Goal: Task Accomplishment & Management: Manage account settings

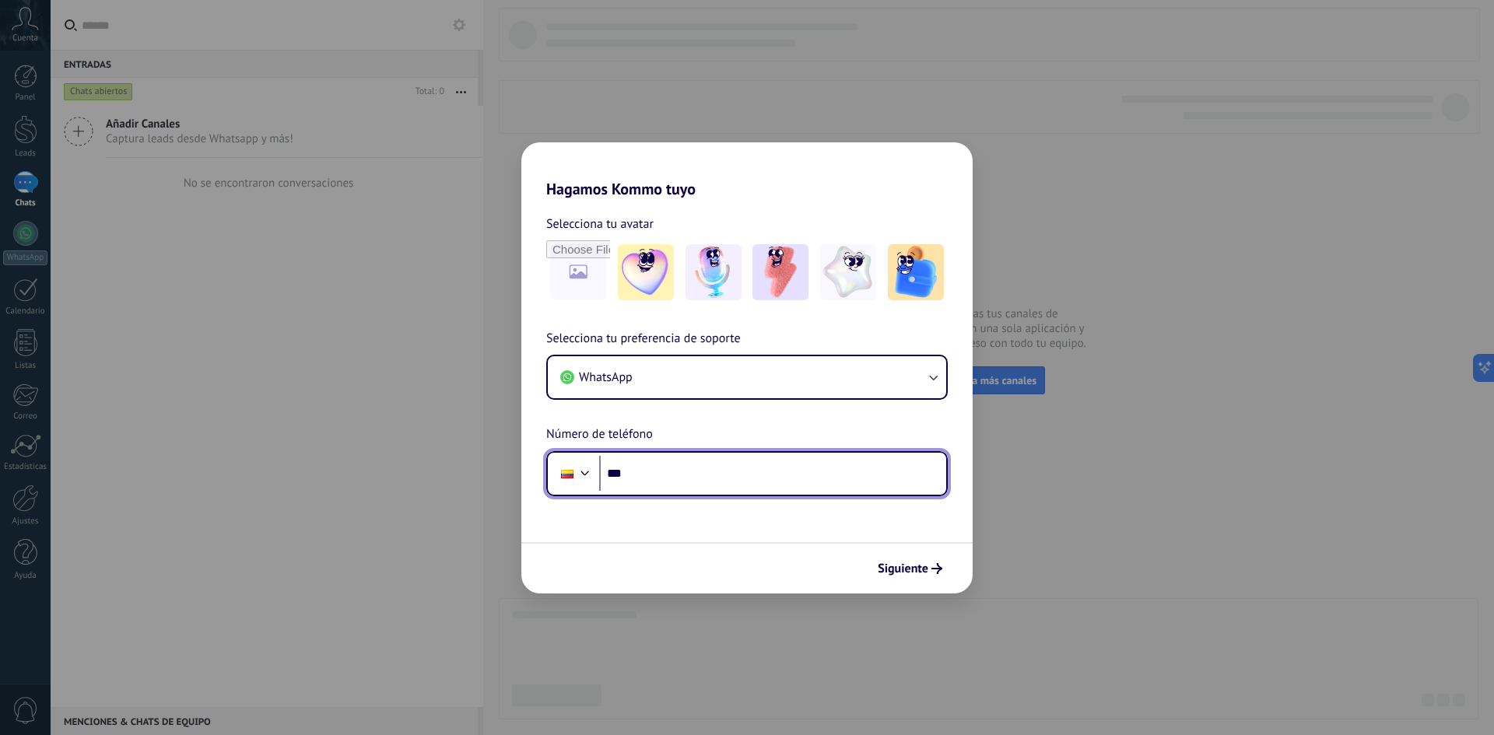
click at [772, 476] on input "***" at bounding box center [772, 474] width 347 height 36
click at [715, 404] on div "Selecciona tu preferencia de soporte WhatsApp Número de teléfono Phone ***" at bounding box center [746, 412] width 451 height 167
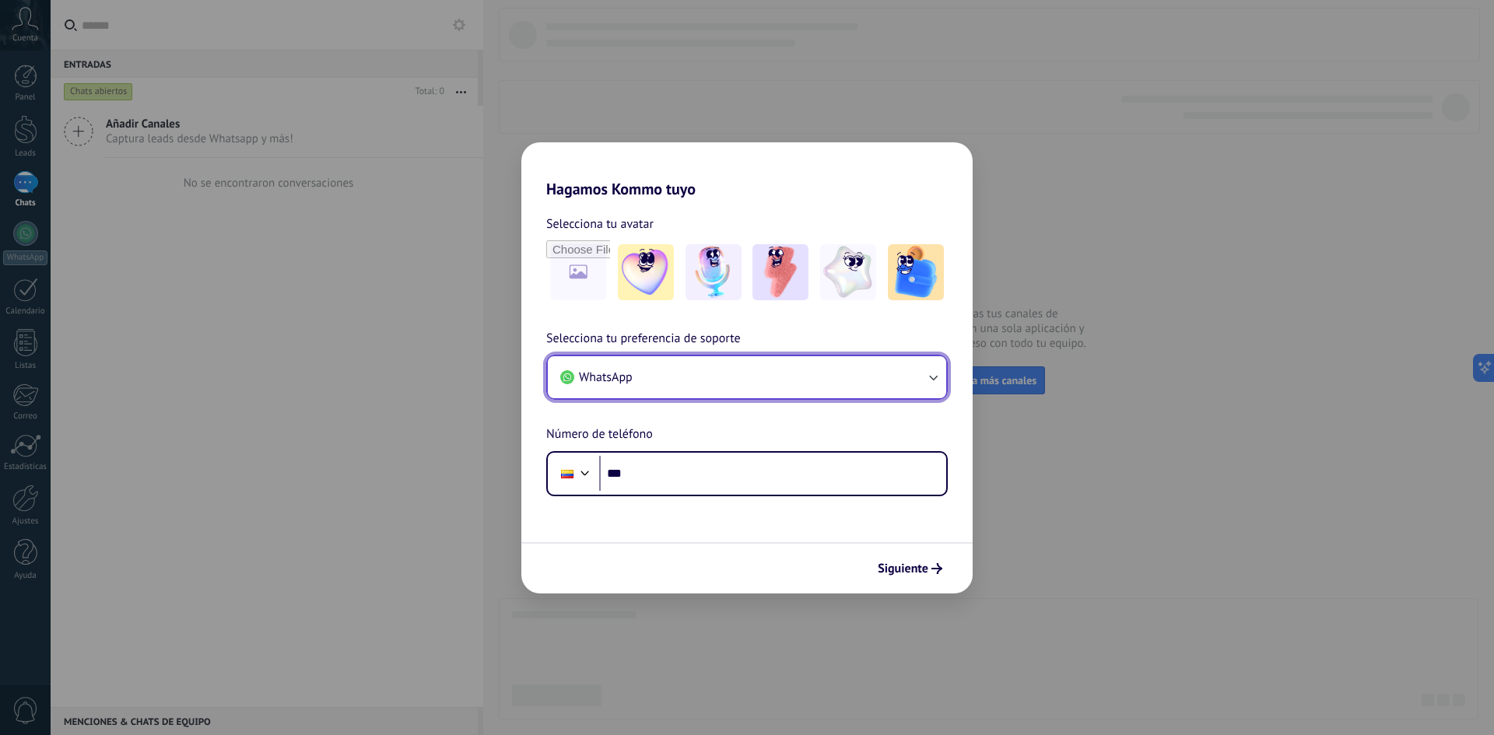
click at [735, 383] on button "WhatsApp" at bounding box center [747, 377] width 398 height 42
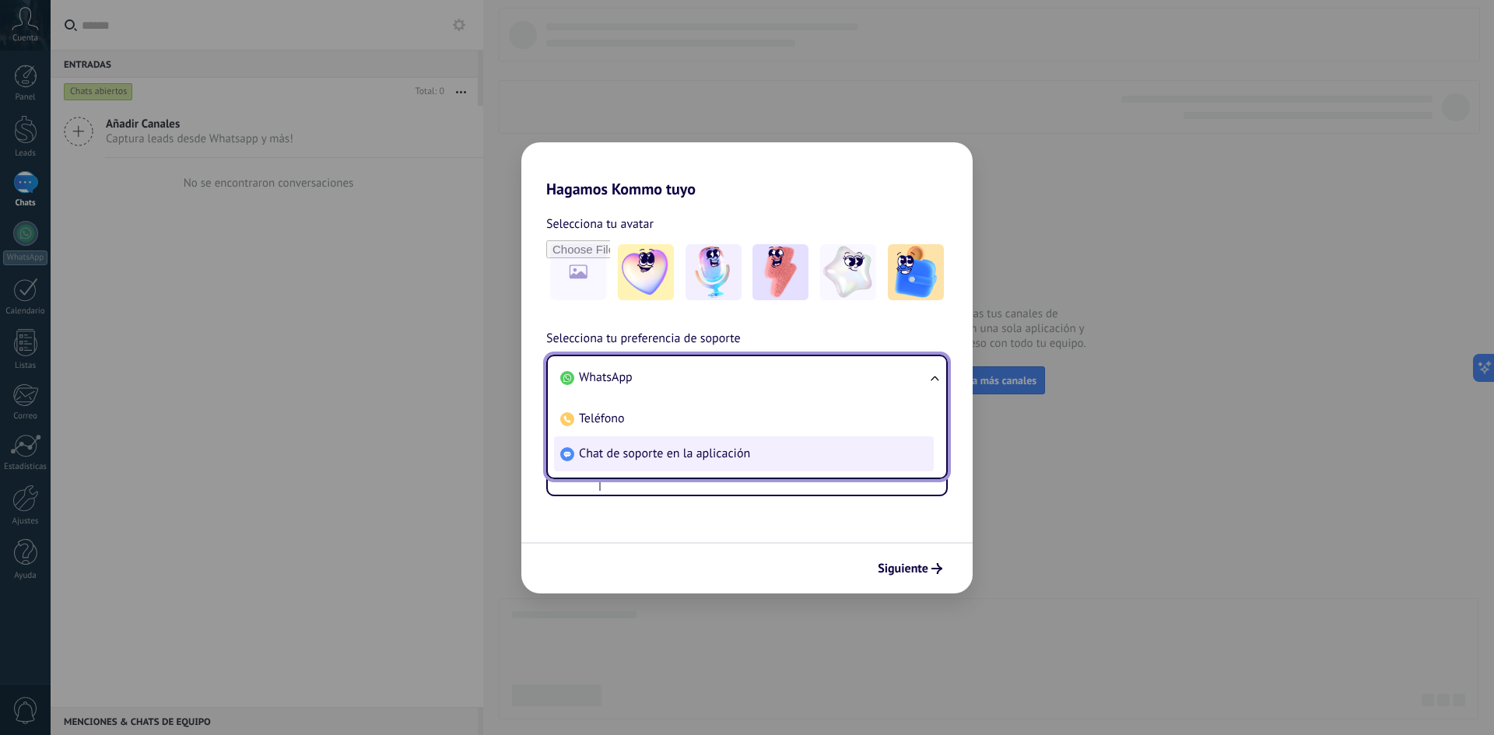
click at [686, 456] on span "Chat de soporte en la aplicación" at bounding box center [664, 454] width 171 height 16
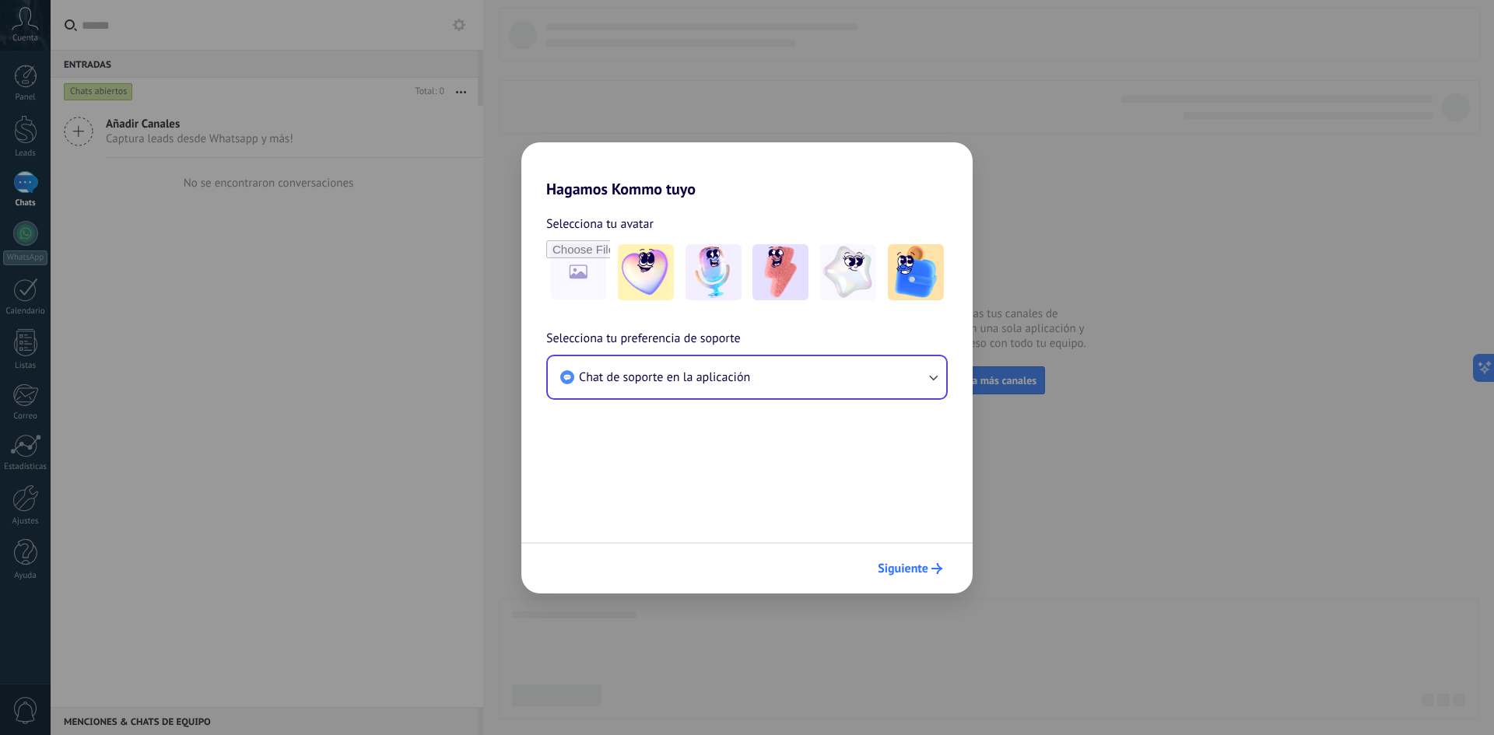
click at [931, 569] on span "Siguiente" at bounding box center [910, 568] width 65 height 11
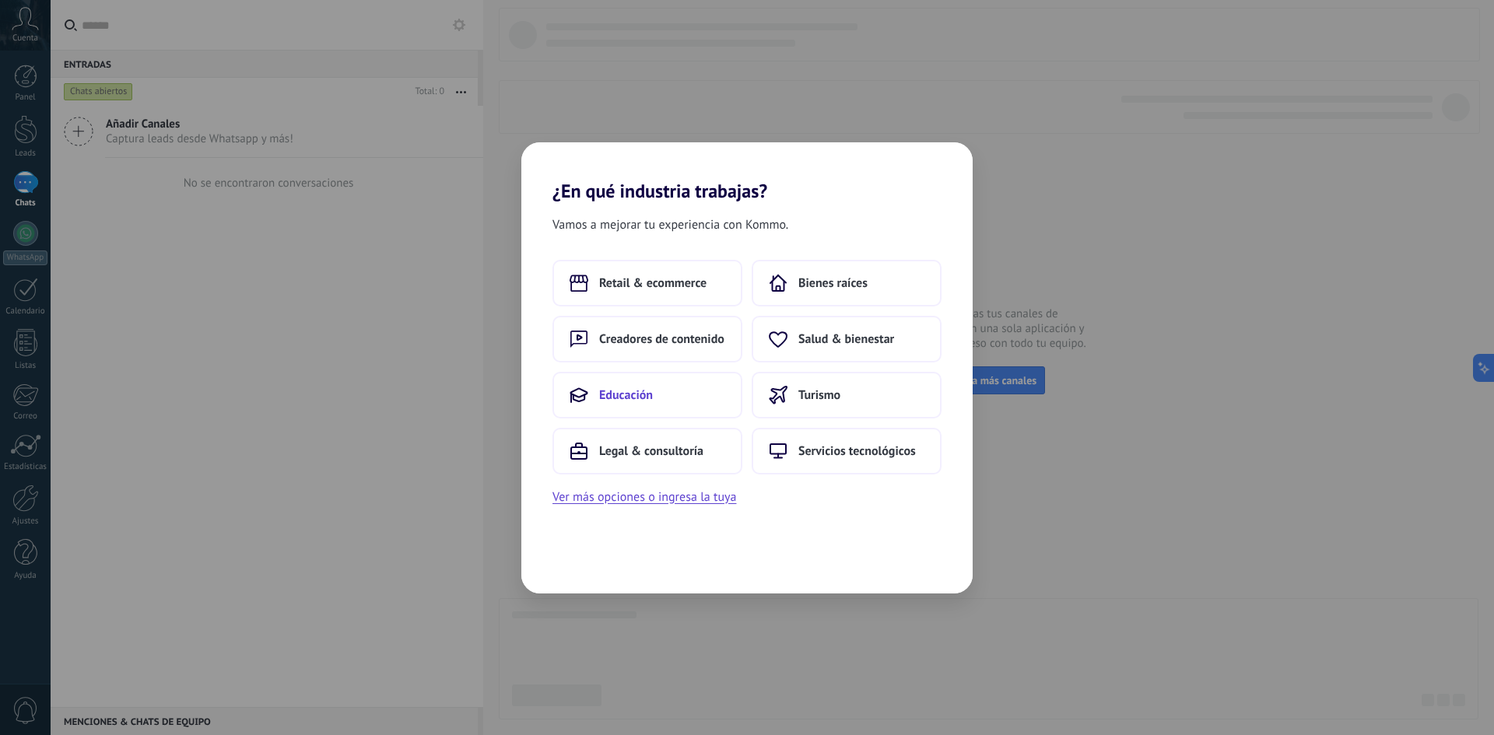
click at [682, 398] on button "Educación" at bounding box center [648, 395] width 190 height 47
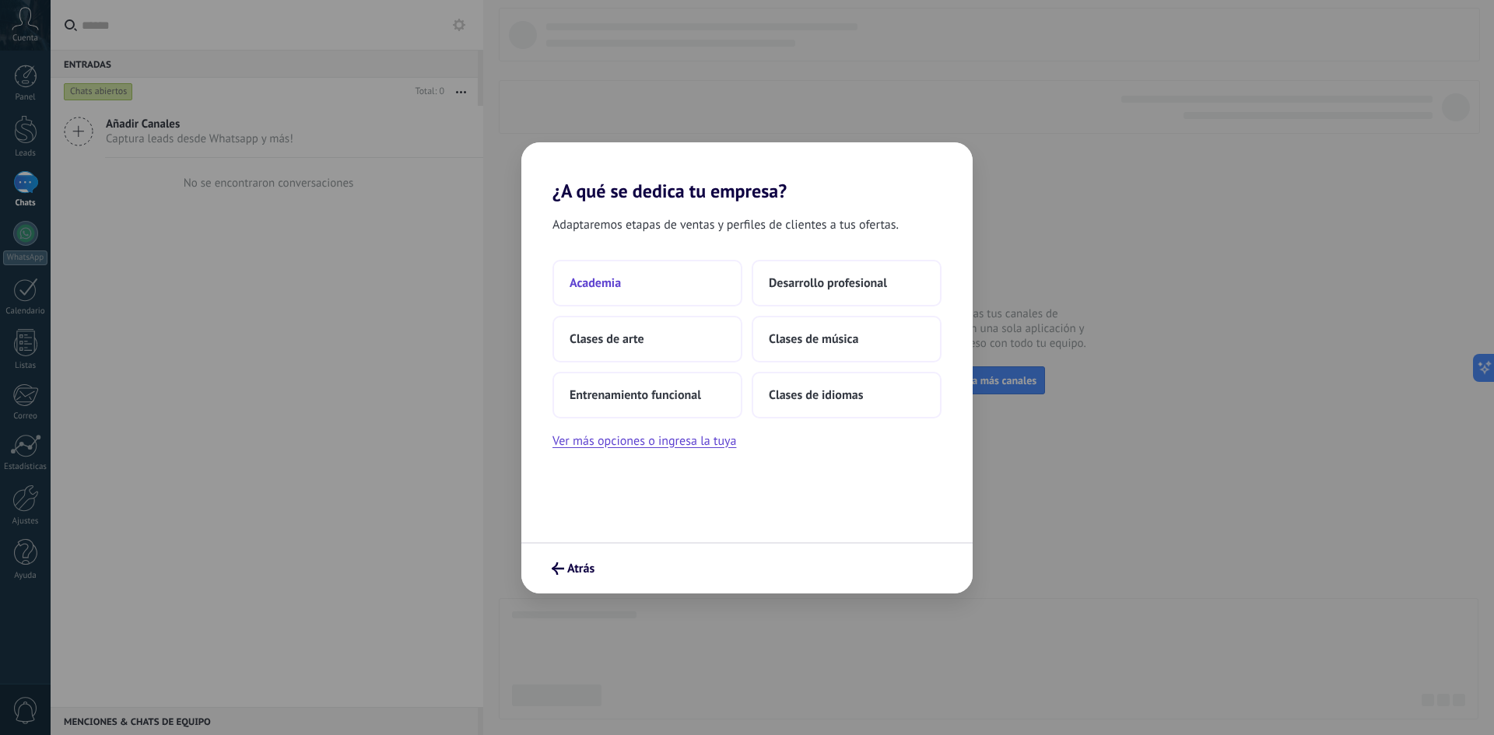
click at [690, 277] on button "Academia" at bounding box center [648, 283] width 190 height 47
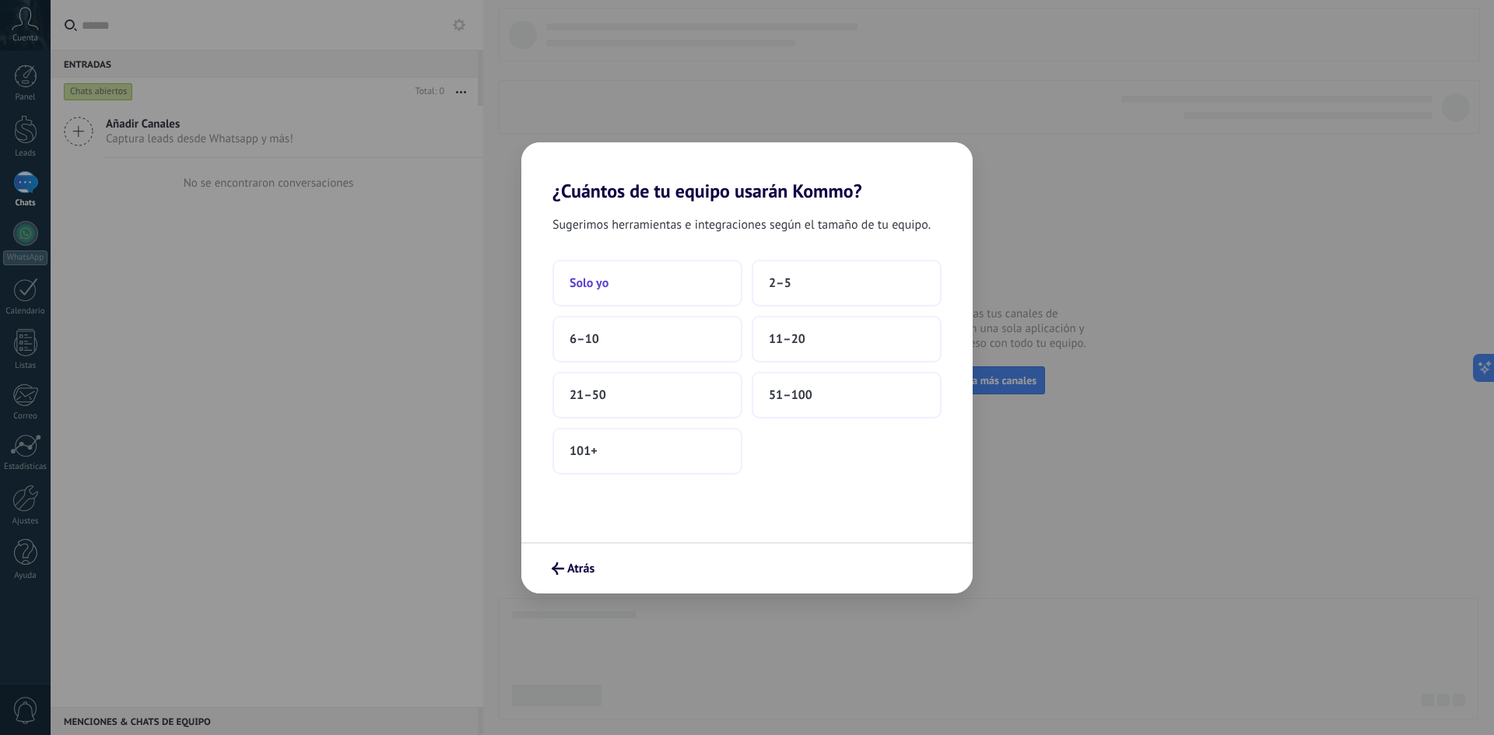
click at [676, 279] on button "Solo yo" at bounding box center [648, 283] width 190 height 47
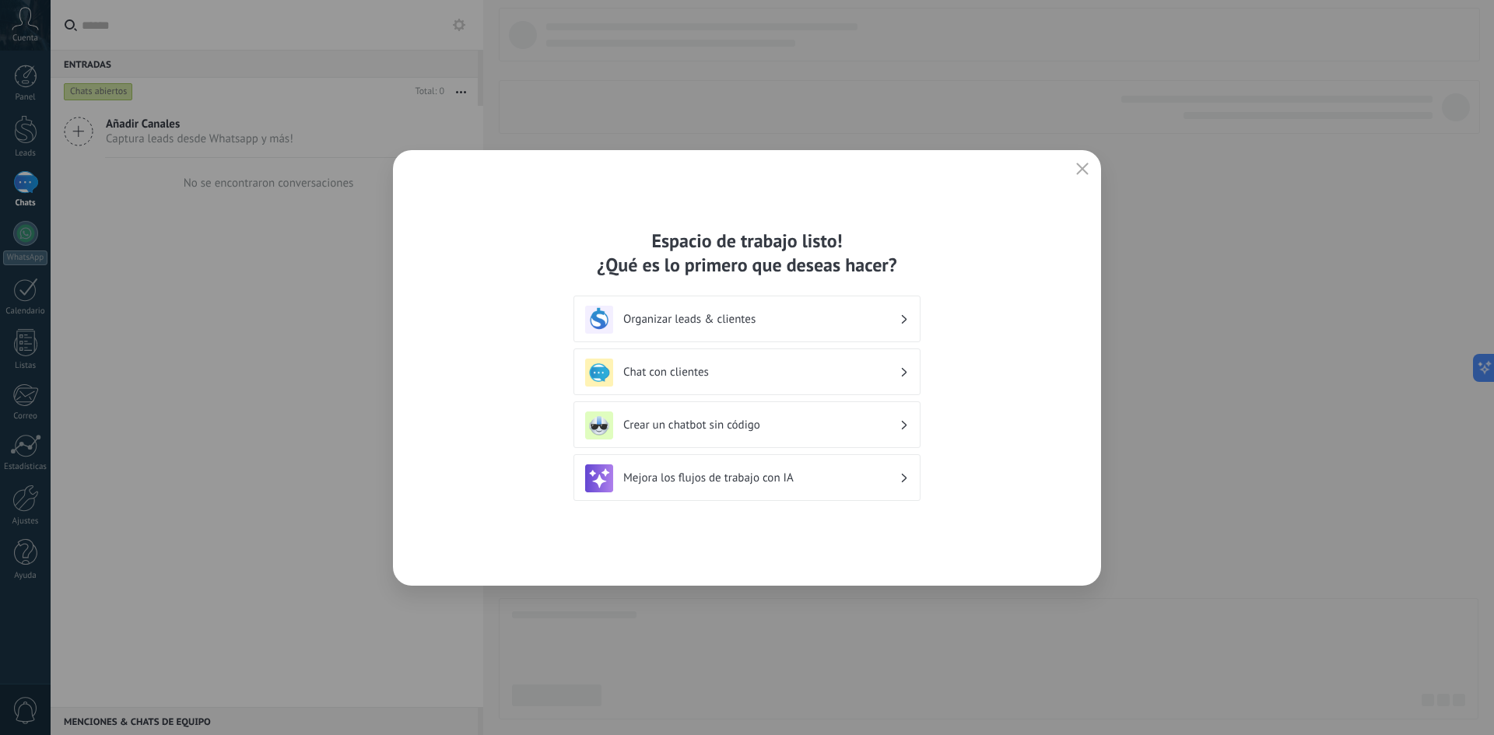
click at [748, 320] on h3 "Organizar leads & clientes" at bounding box center [761, 319] width 276 height 15
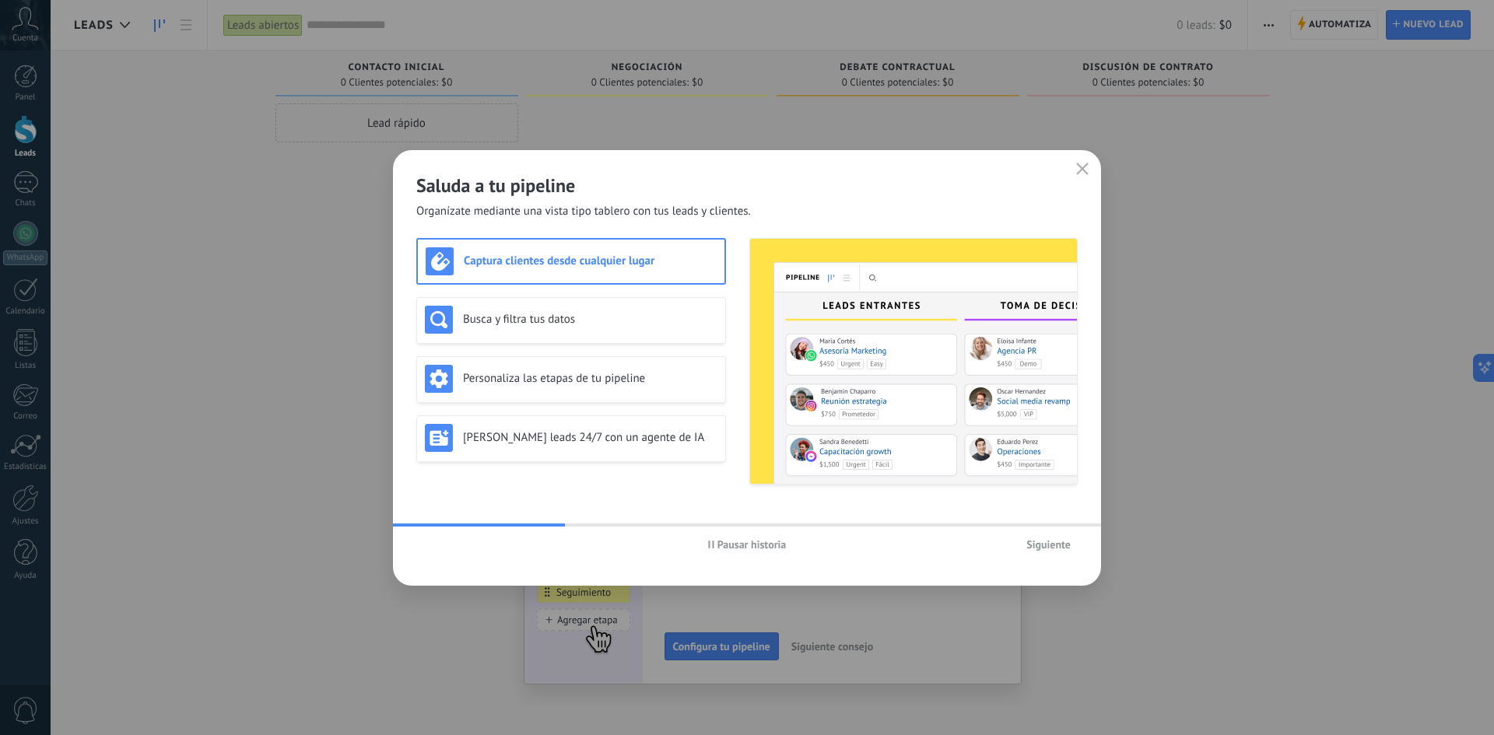
click at [1040, 549] on span "Siguiente" at bounding box center [1048, 544] width 44 height 11
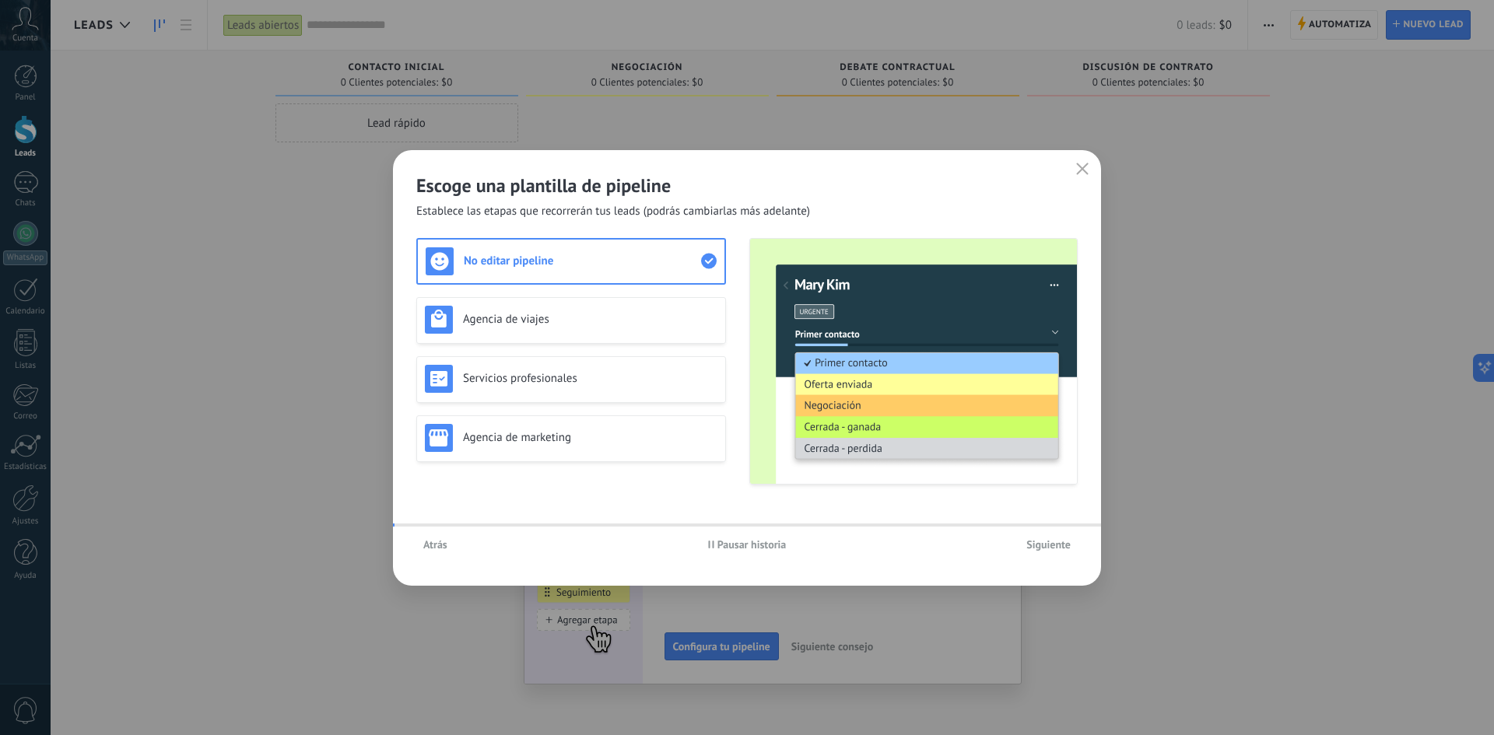
click at [1040, 549] on span "Siguiente" at bounding box center [1048, 544] width 44 height 11
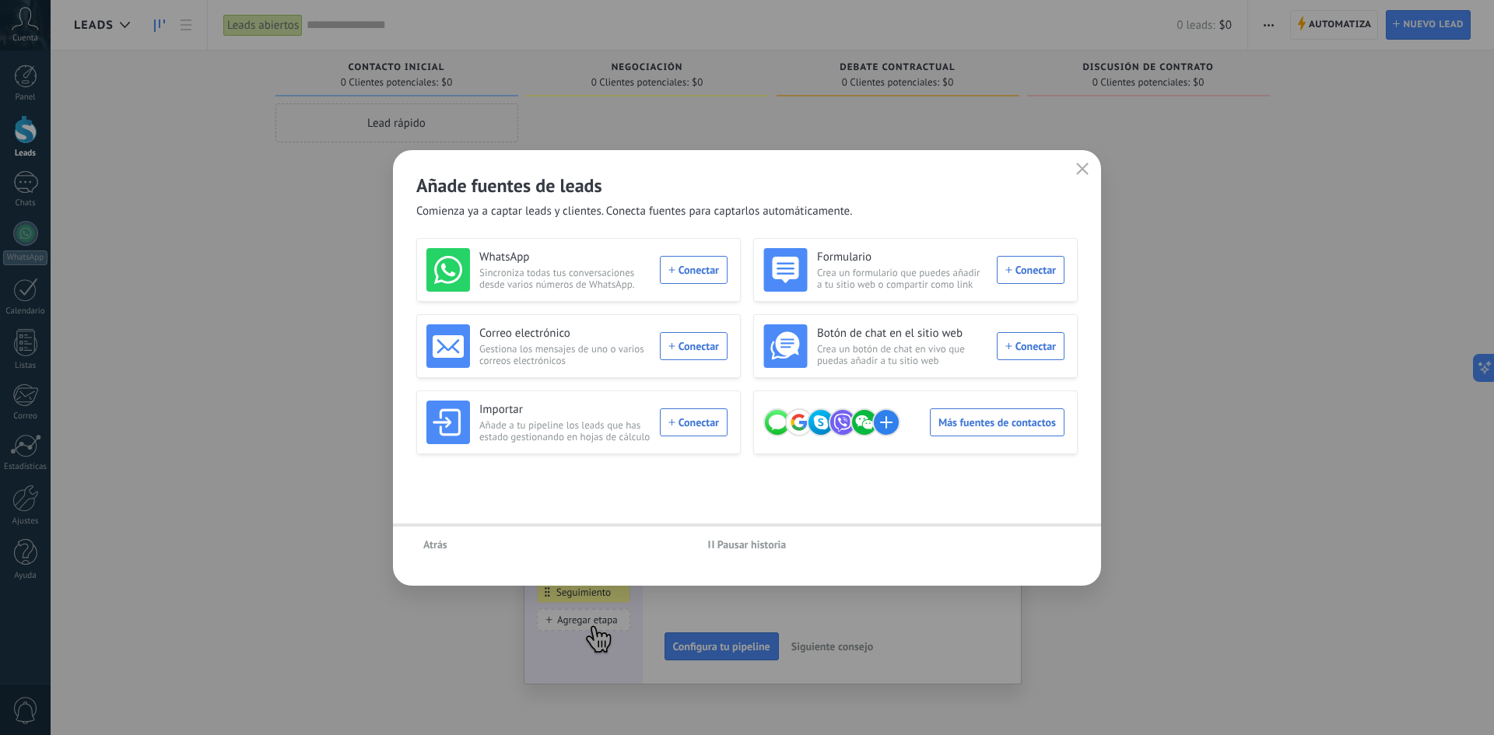
click at [1040, 549] on div "Atrás Pausar historia" at bounding box center [747, 545] width 708 height 36
click at [963, 423] on div "Más fuentes de contactos" at bounding box center [913, 423] width 301 height 44
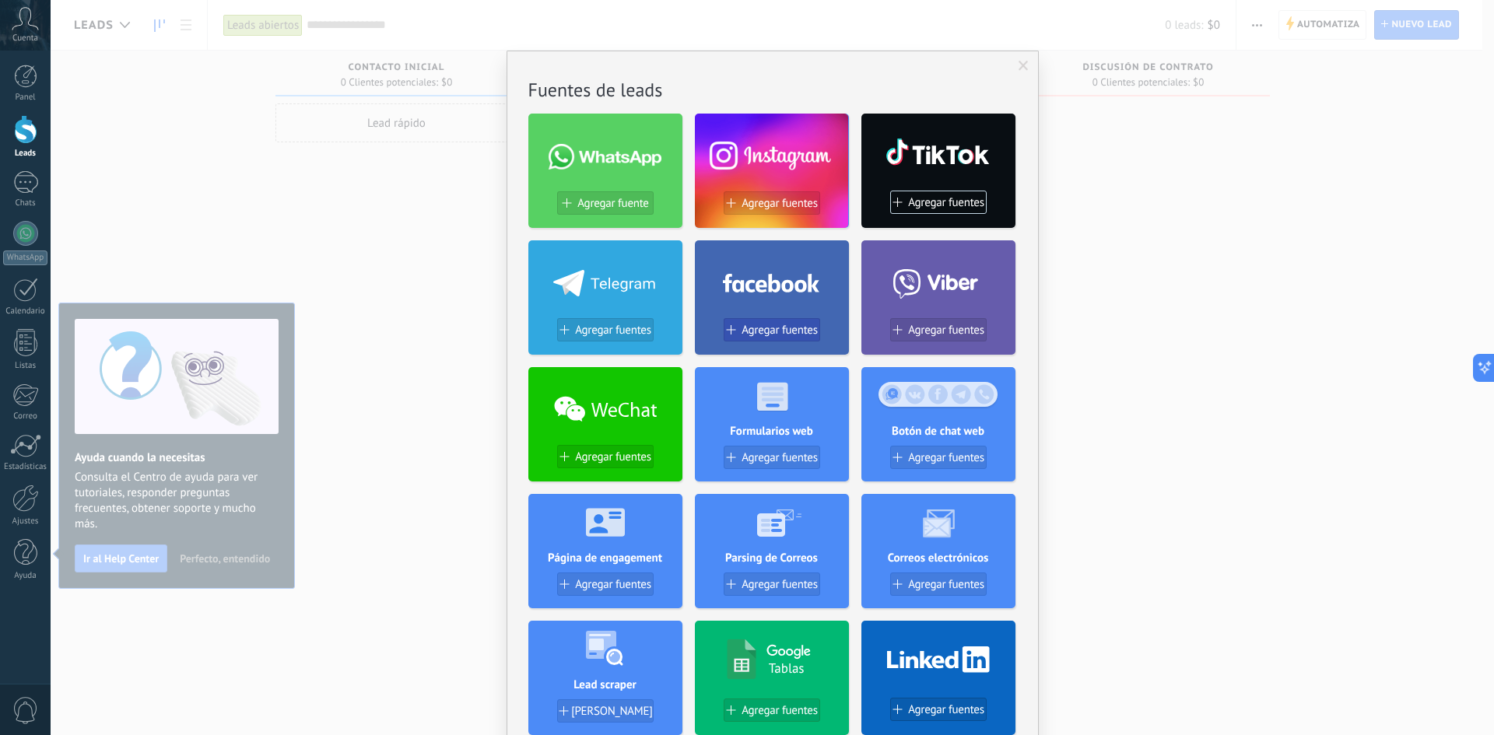
click at [770, 332] on span "Agregar fuentes" at bounding box center [780, 330] width 76 height 13
click at [770, 332] on div "No hay resultados Fuentes de leads Agregar fuente Agregar fuentes Agregar fuent…" at bounding box center [773, 367] width 1444 height 735
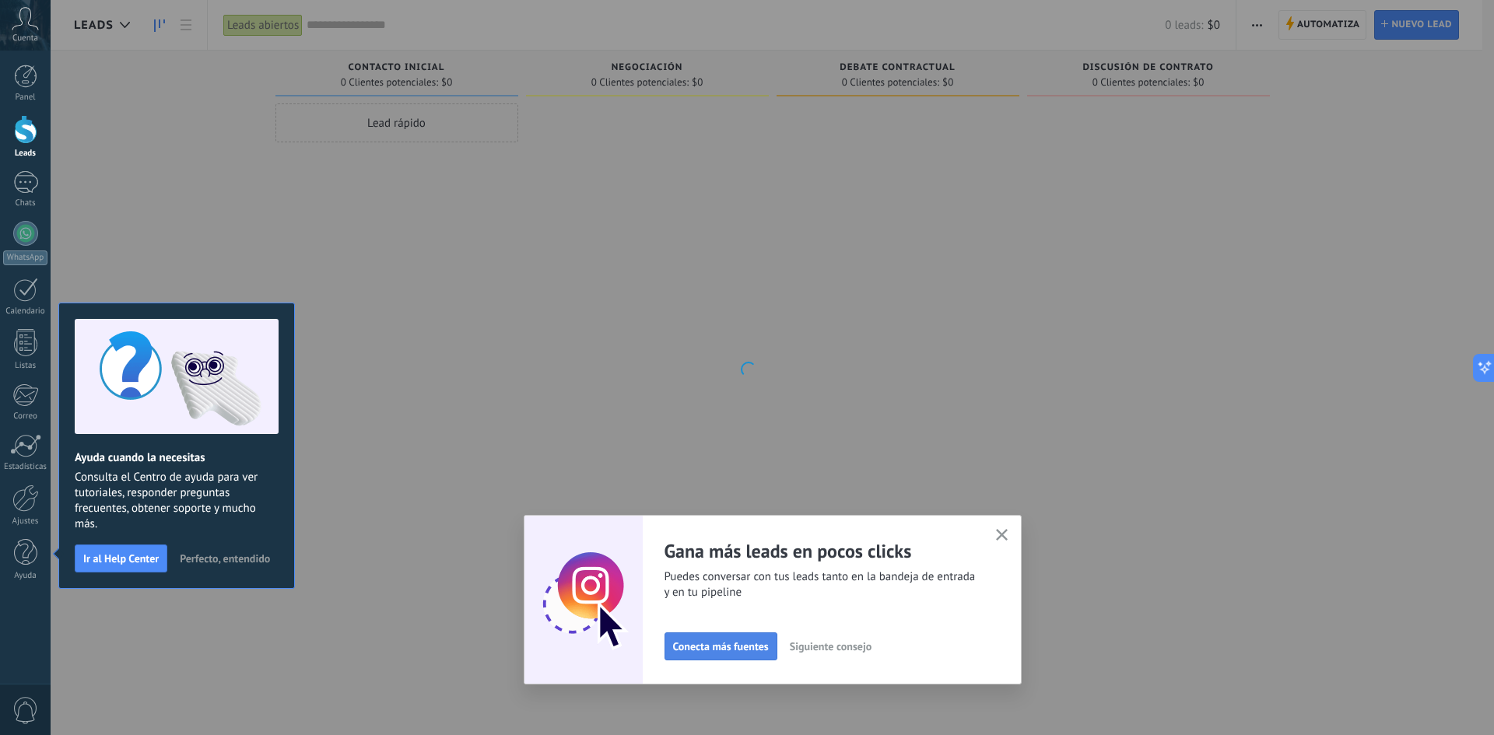
click at [710, 643] on div "Adapta tu flujo de trabajo Puedes crear varios pipelines adaptados a tus proces…" at bounding box center [773, 599] width 450 height 121
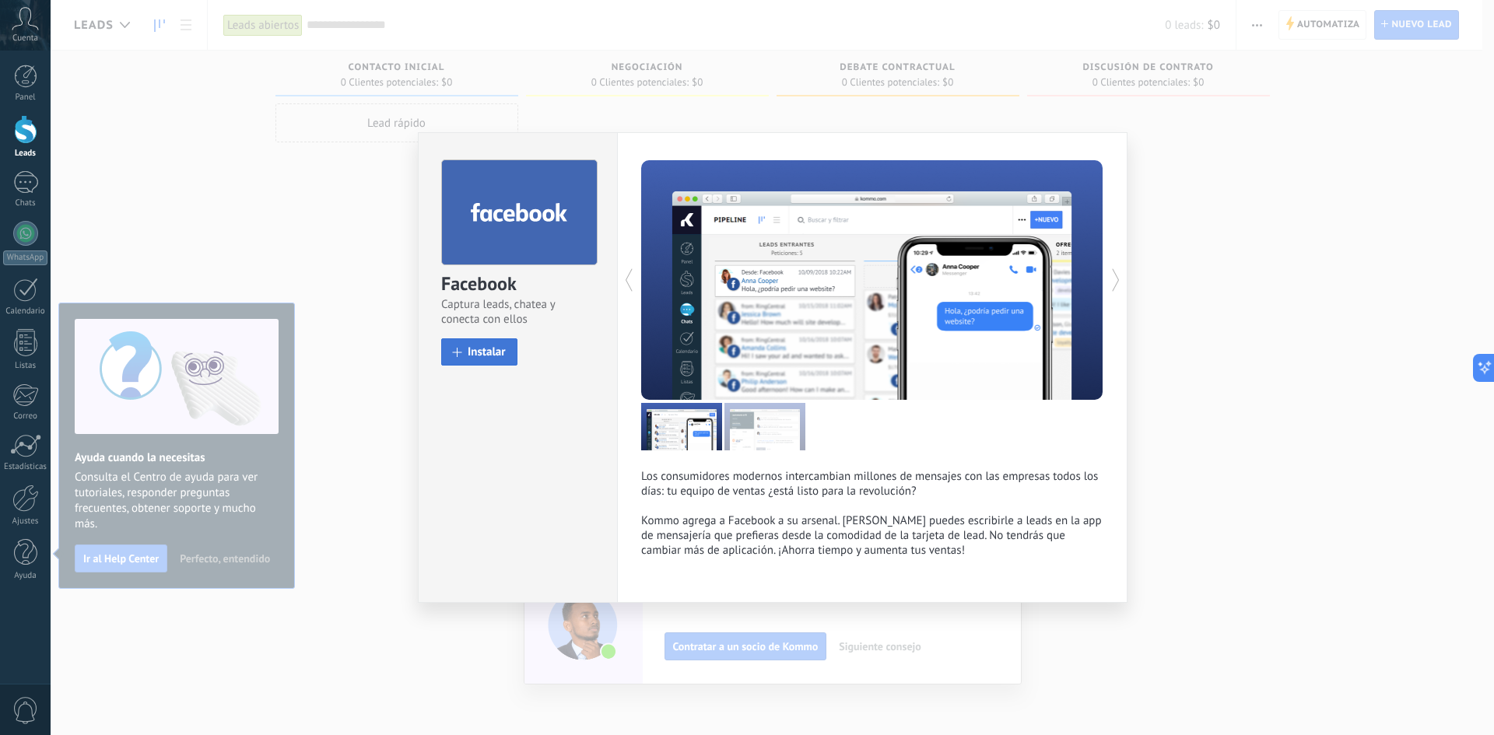
click at [472, 353] on span "Instalar" at bounding box center [487, 352] width 38 height 12
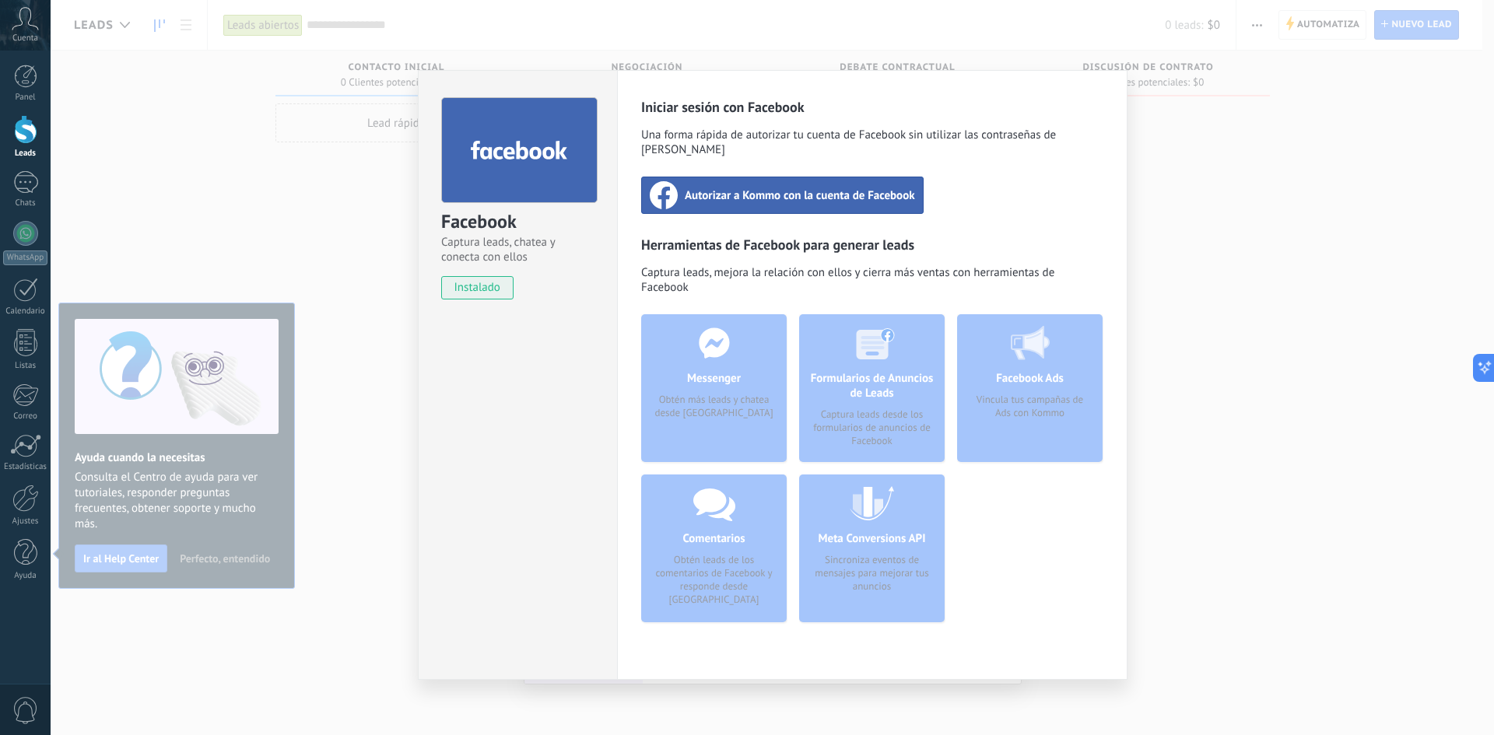
click at [766, 191] on div "Autorizar a Kommo con la cuenta de Facebook" at bounding box center [782, 195] width 282 height 37
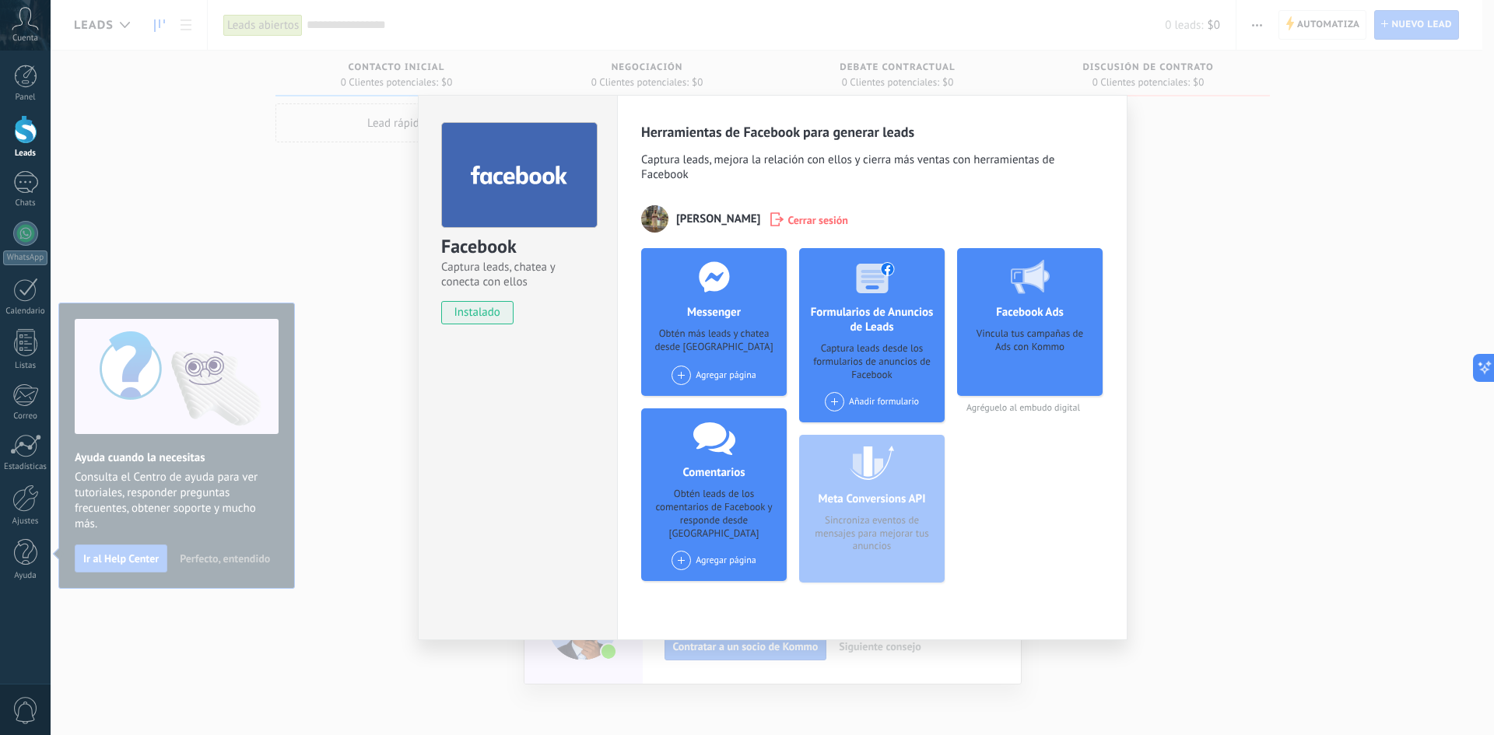
click at [717, 377] on div "Agregar página" at bounding box center [714, 375] width 85 height 19
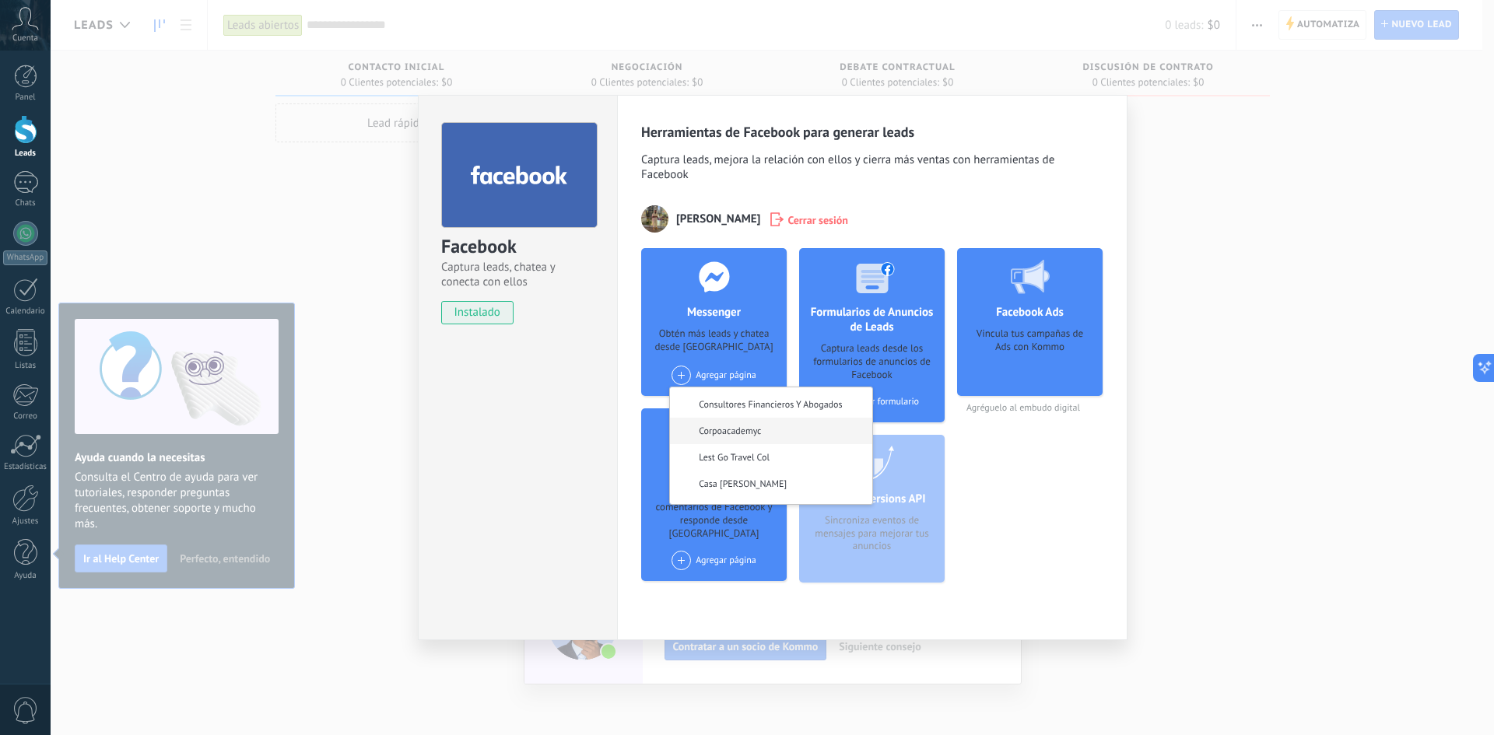
click at [776, 436] on div "Corpoacademyc" at bounding box center [771, 431] width 202 height 26
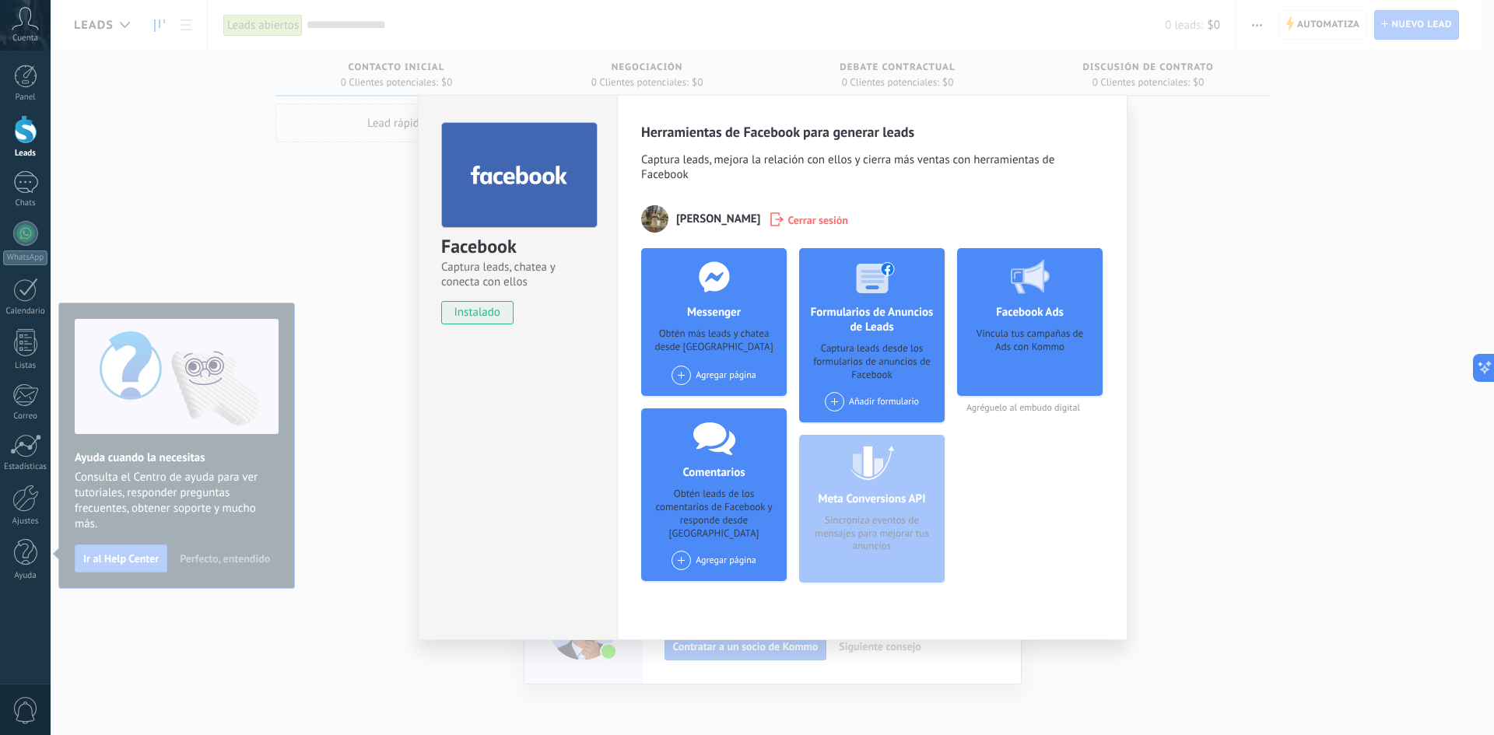
click at [715, 551] on div "Agregar página" at bounding box center [714, 560] width 85 height 19
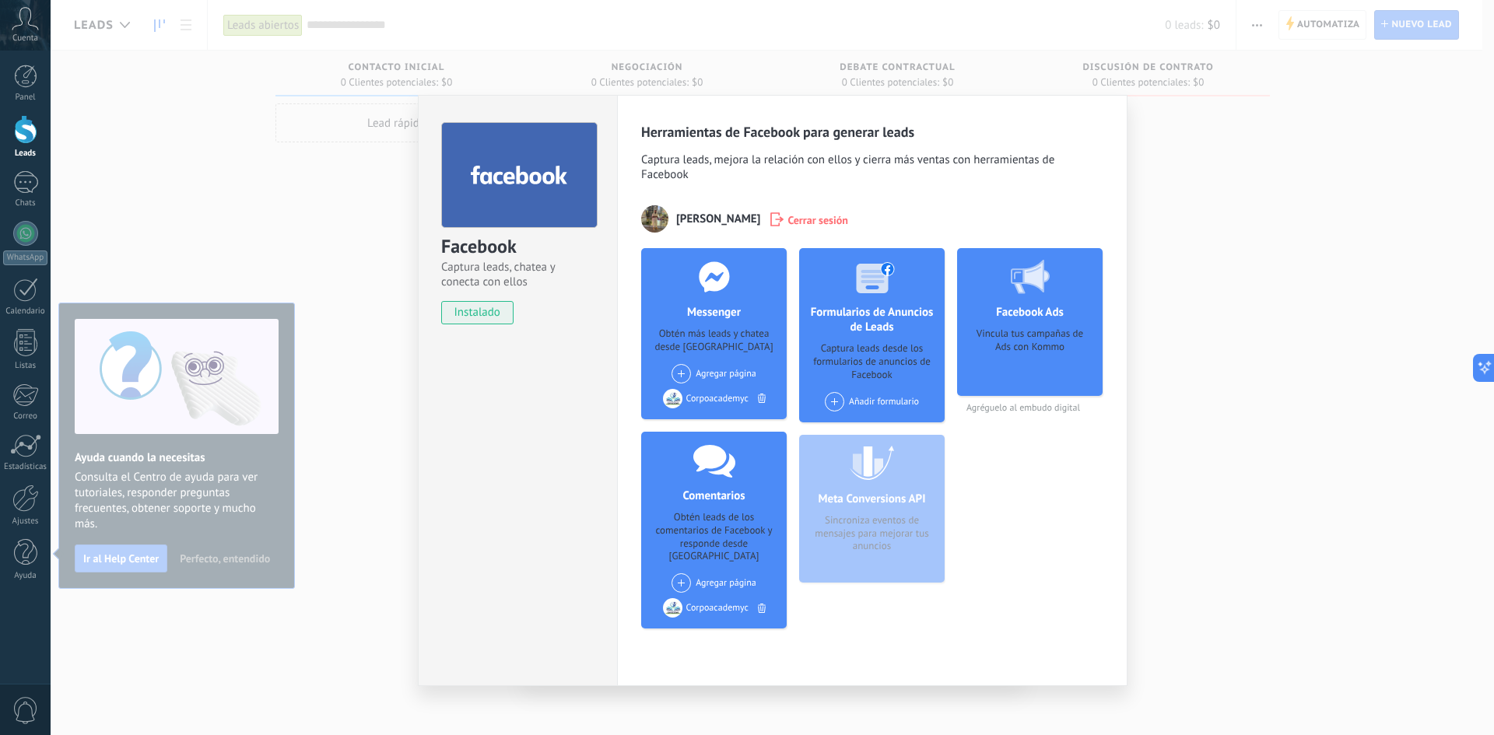
click at [889, 402] on div "Añadir formulario" at bounding box center [872, 401] width 94 height 19
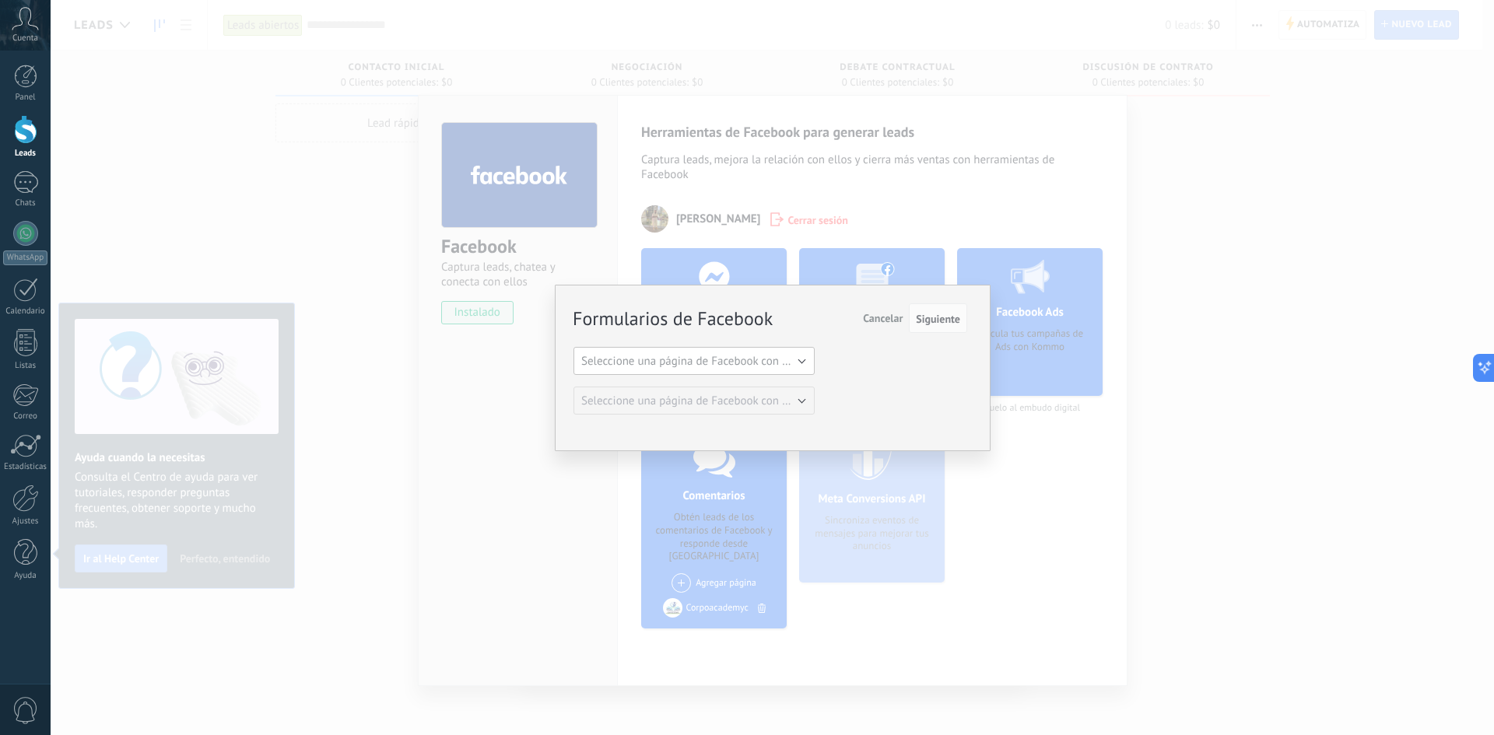
click at [800, 369] on button "Seleccione una página de Facebook con formas" at bounding box center [694, 361] width 241 height 28
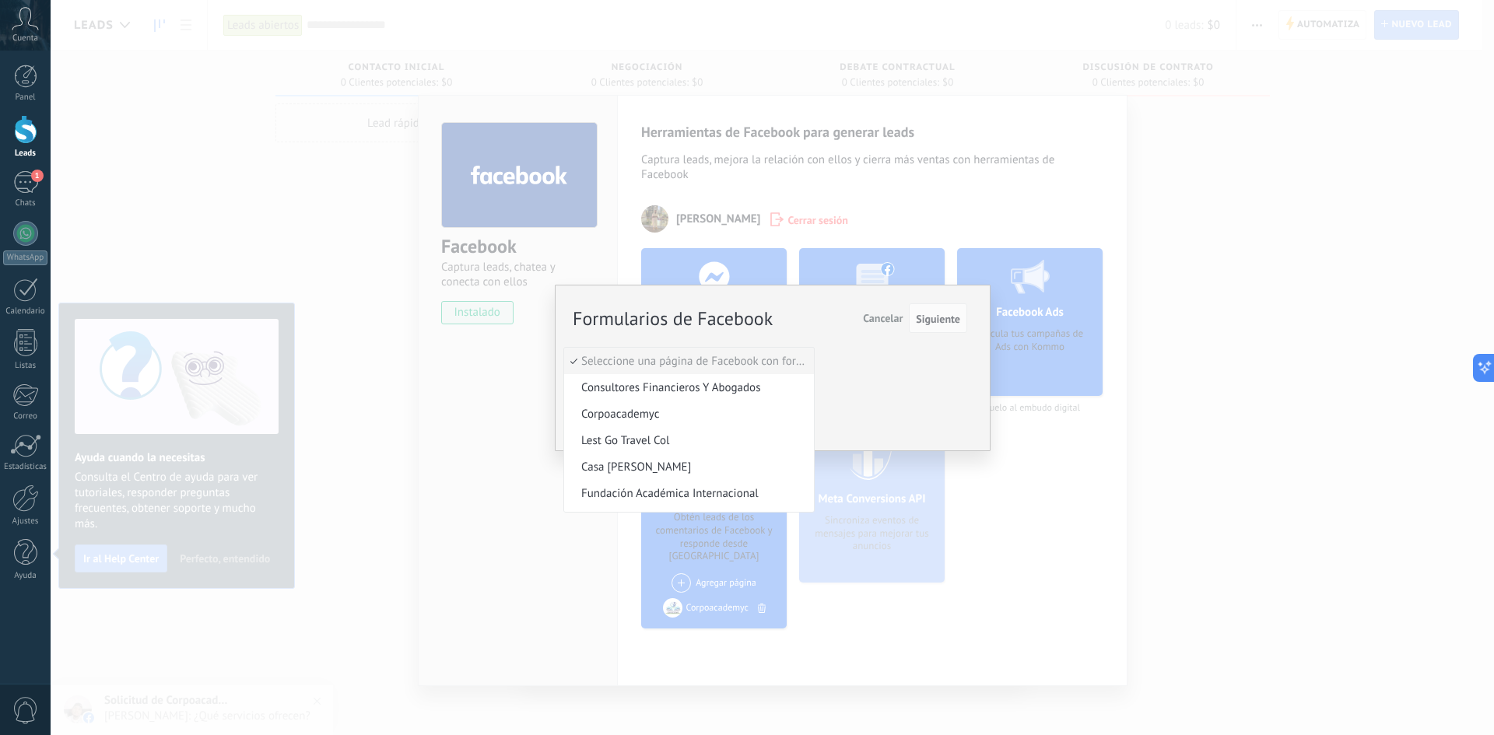
click at [879, 316] on span "Cancelar" at bounding box center [883, 318] width 40 height 14
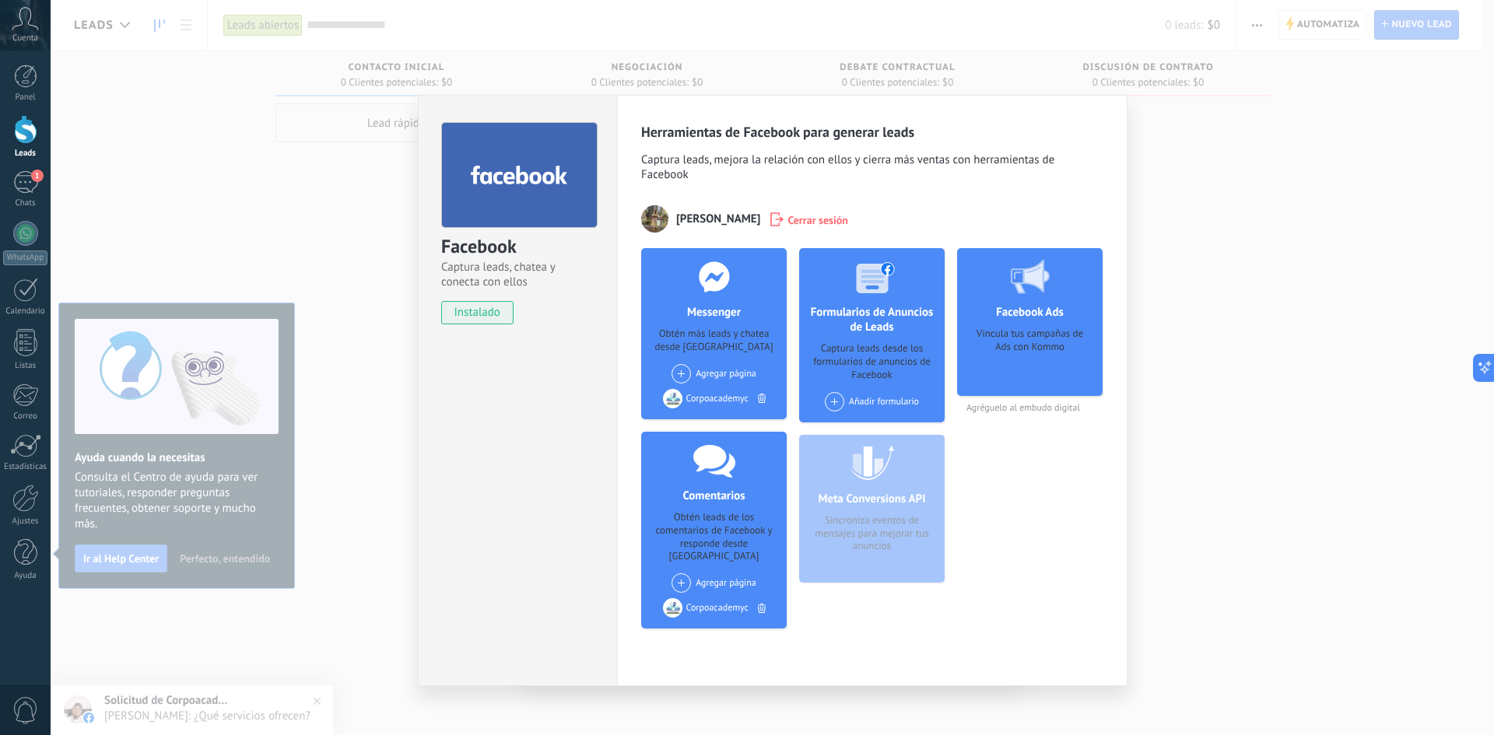
click at [1227, 229] on div "Facebook Captura leads, chatea y conecta con ellos instalado Desinstalar Herram…" at bounding box center [773, 367] width 1444 height 735
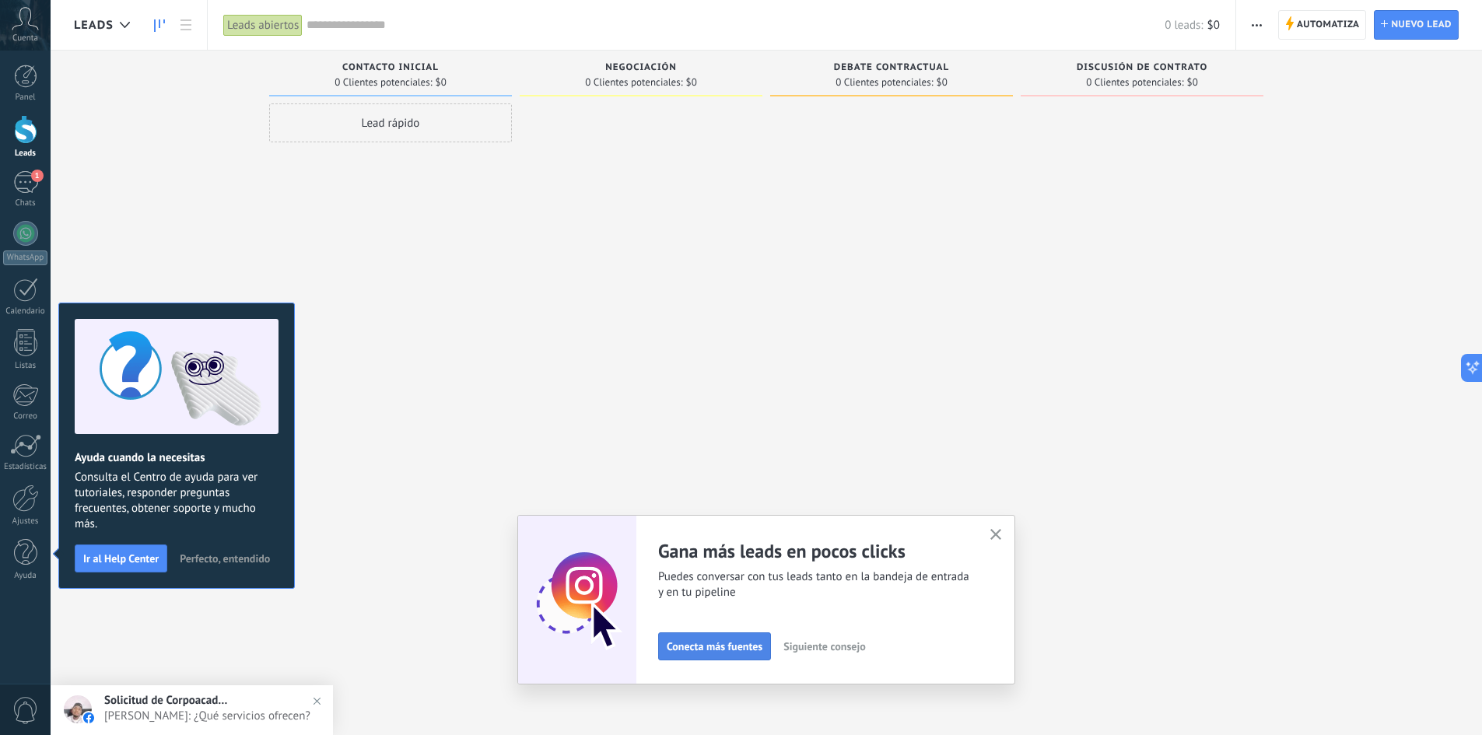
click at [689, 652] on span "Conecta más fuentes" at bounding box center [715, 646] width 96 height 11
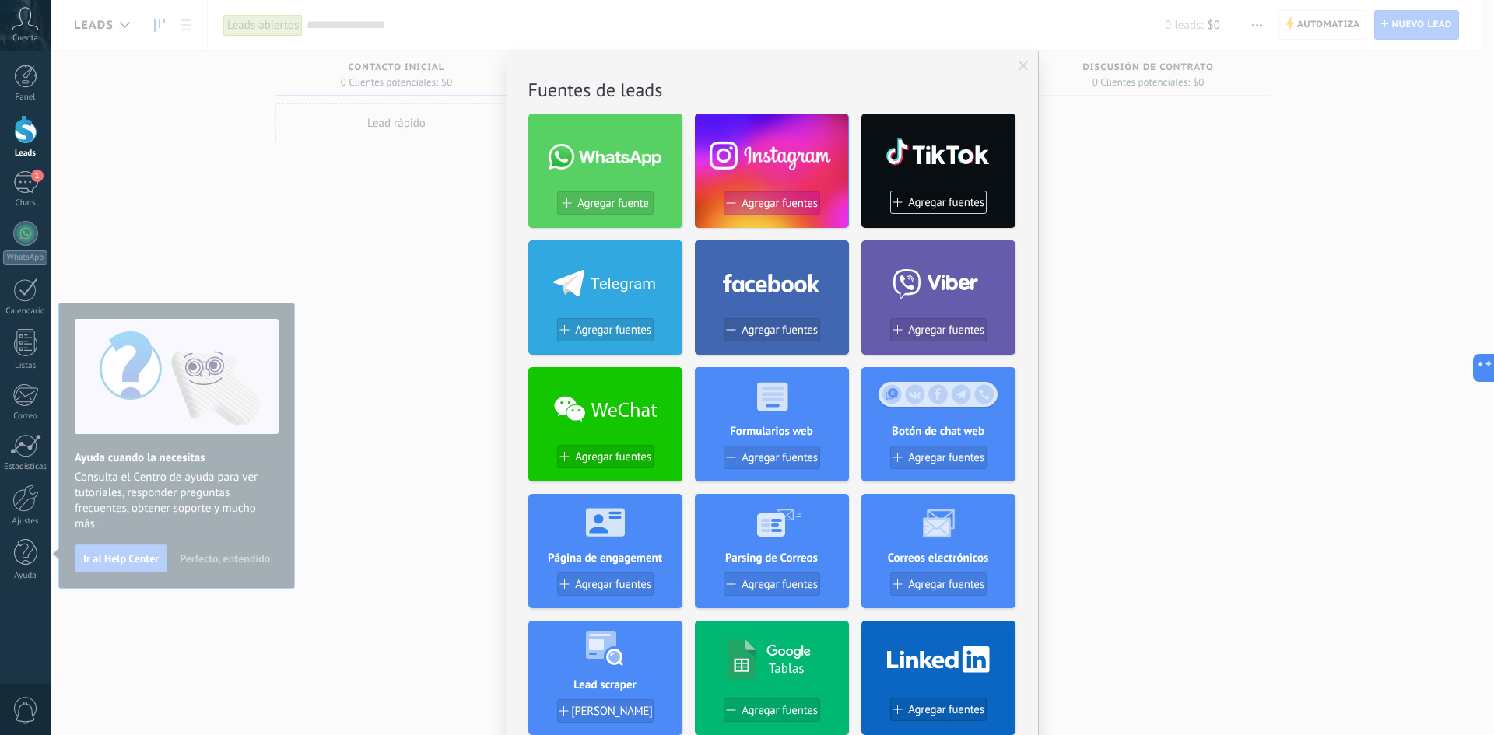
click at [750, 206] on span "Agregar fuentes" at bounding box center [780, 203] width 76 height 13
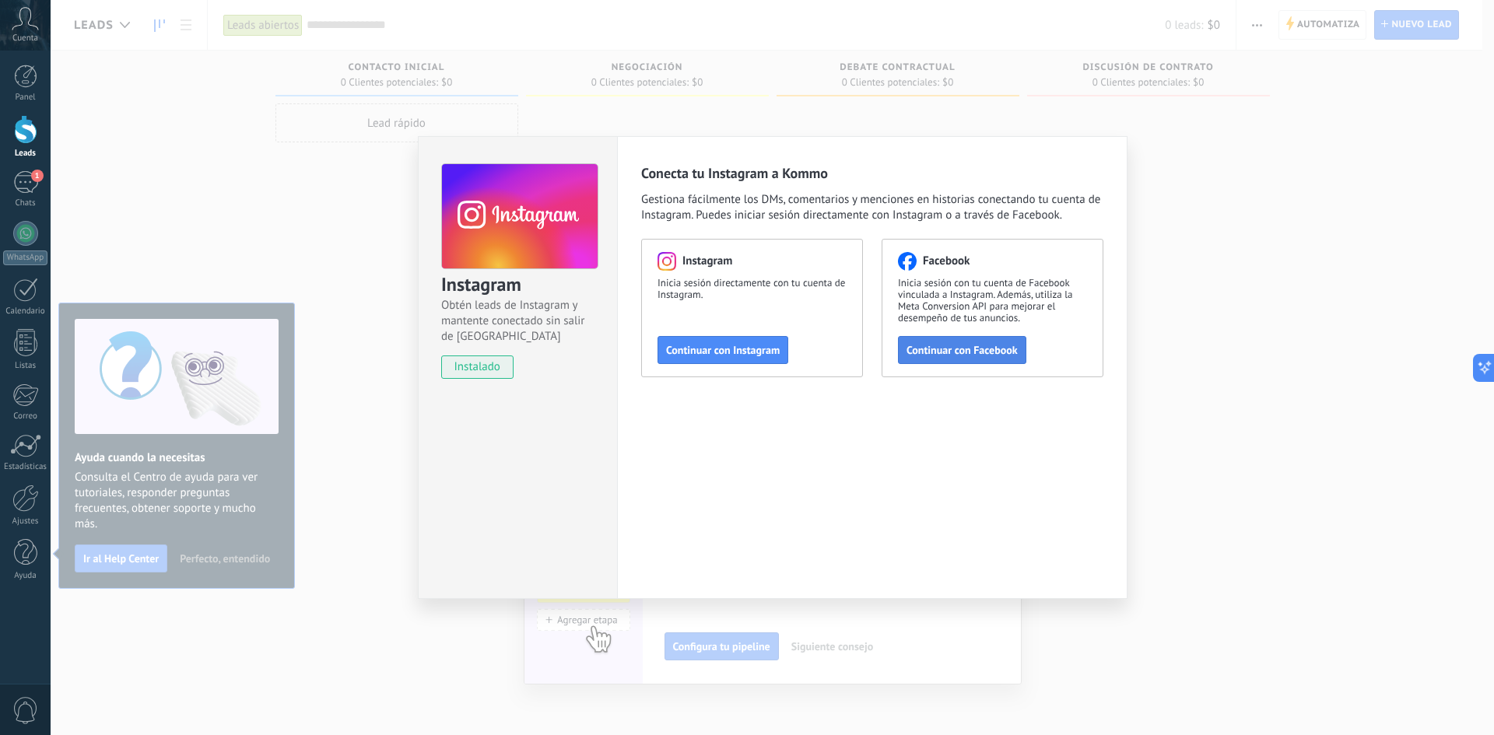
click at [969, 353] on span "Continuar con Facebook" at bounding box center [962, 350] width 111 height 11
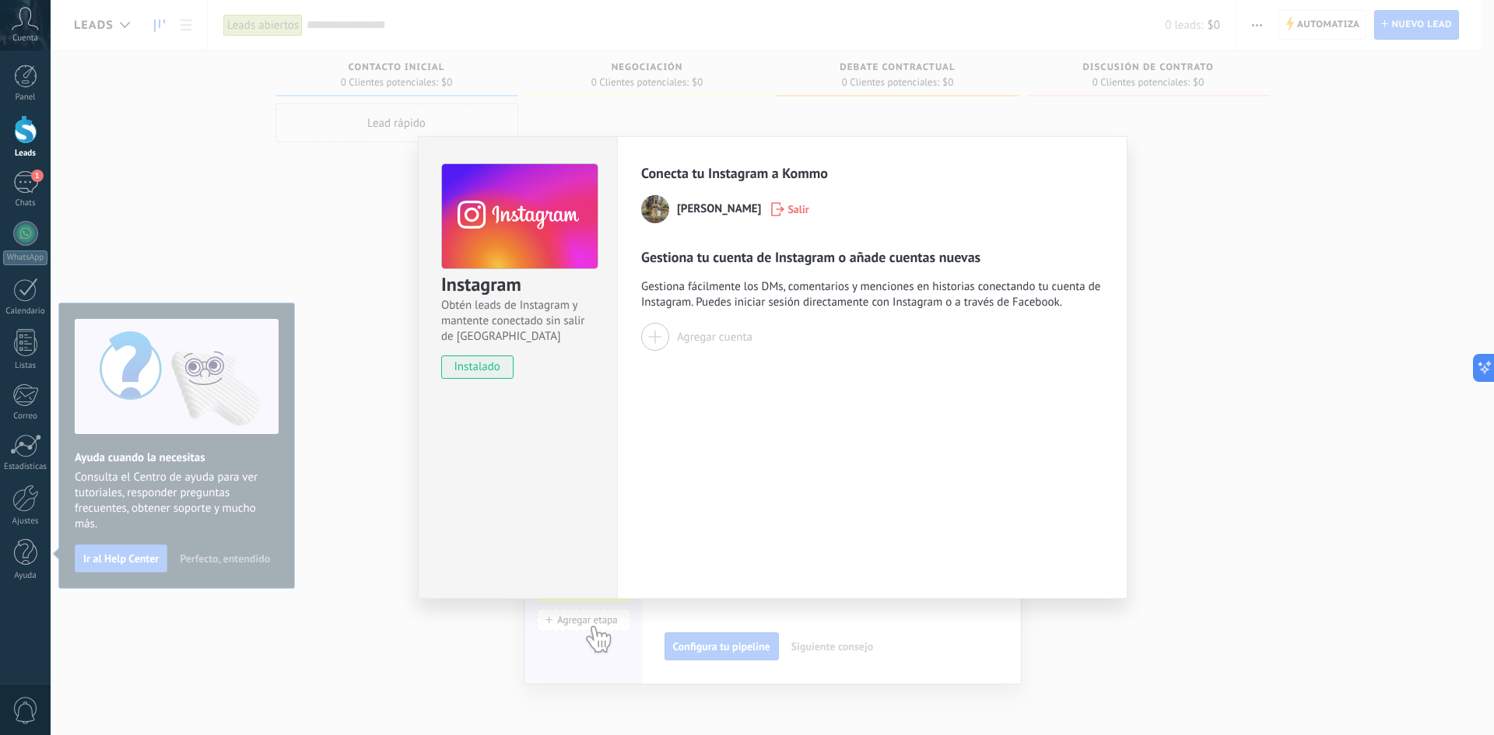
click at [704, 343] on div "Agregar cuenta" at bounding box center [714, 337] width 75 height 15
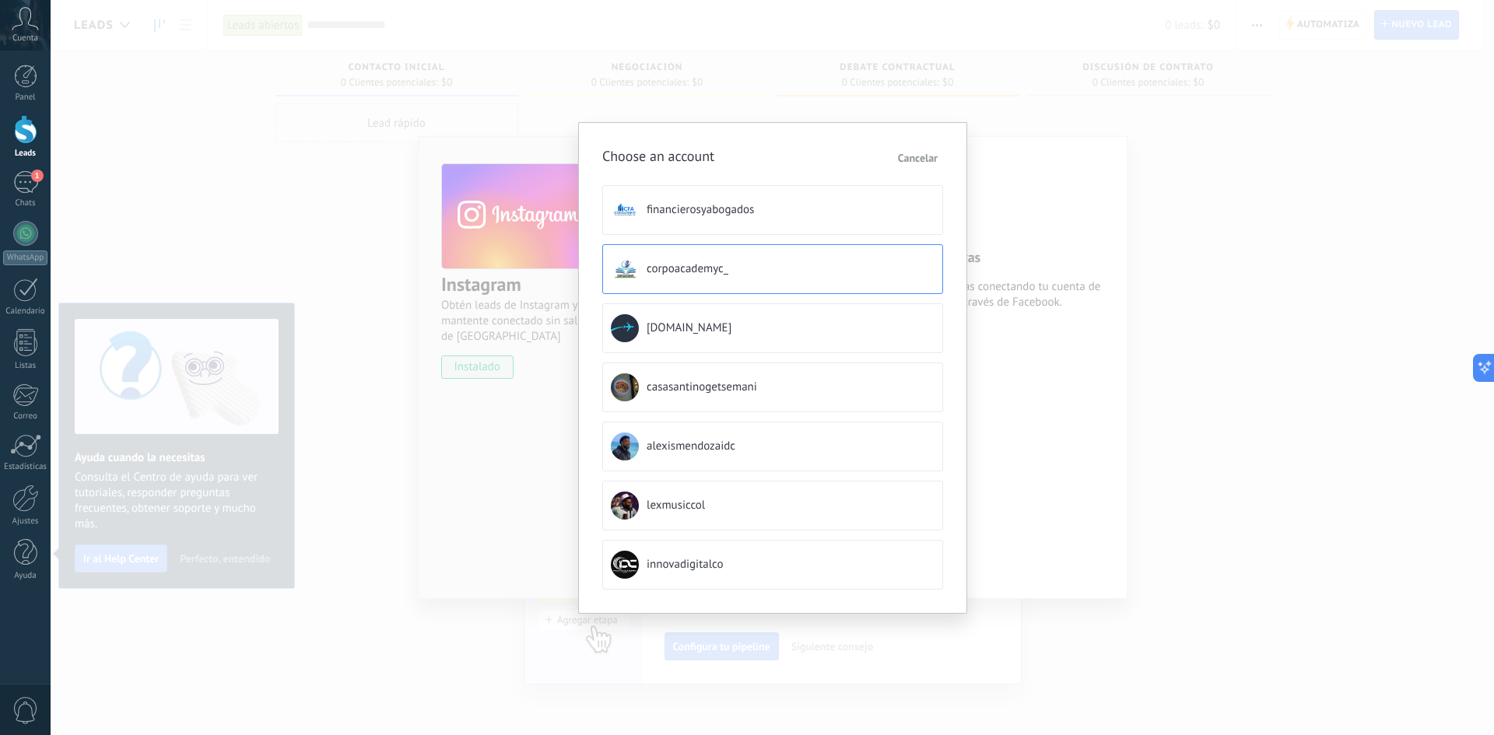
click at [728, 276] on span "corpoacademyc_" at bounding box center [688, 269] width 82 height 16
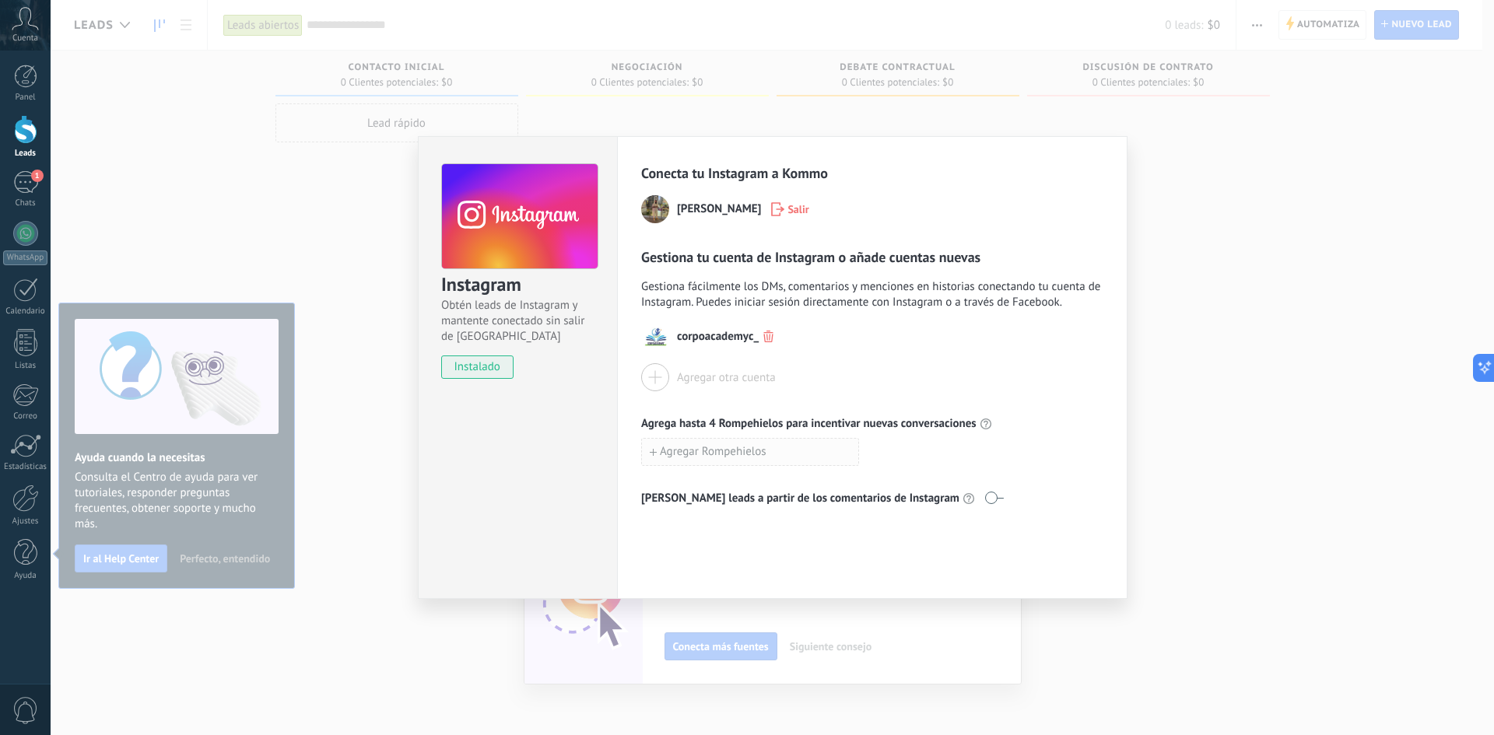
click at [742, 458] on span "Agregar Rompehielos" at bounding box center [713, 452] width 107 height 11
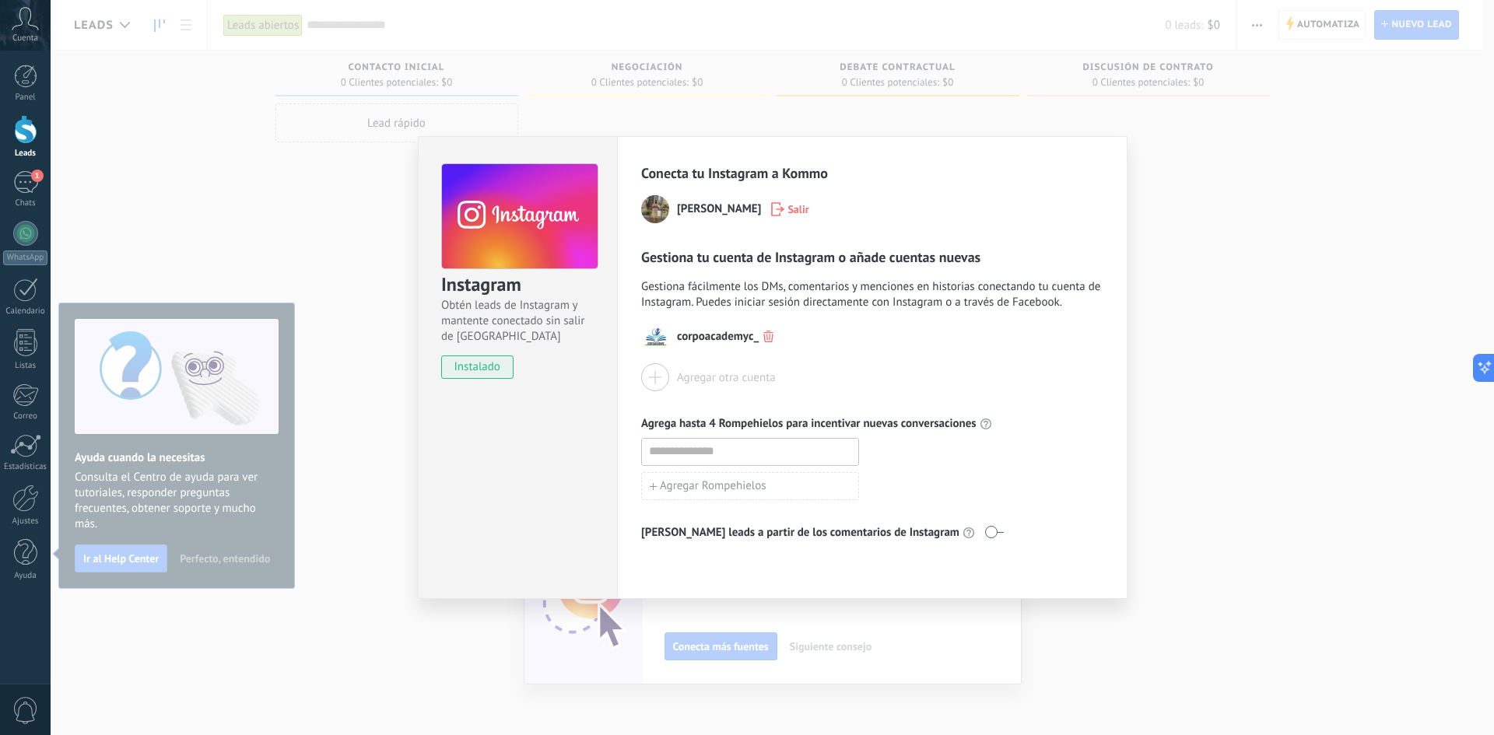
click at [991, 412] on div "corpoacademyc_ Agregar otra cuenta Agrega hasta 4 Rompehielos para incentivar n…" at bounding box center [872, 432] width 462 height 218
click at [869, 452] on use "button" at bounding box center [868, 452] width 10 height 12
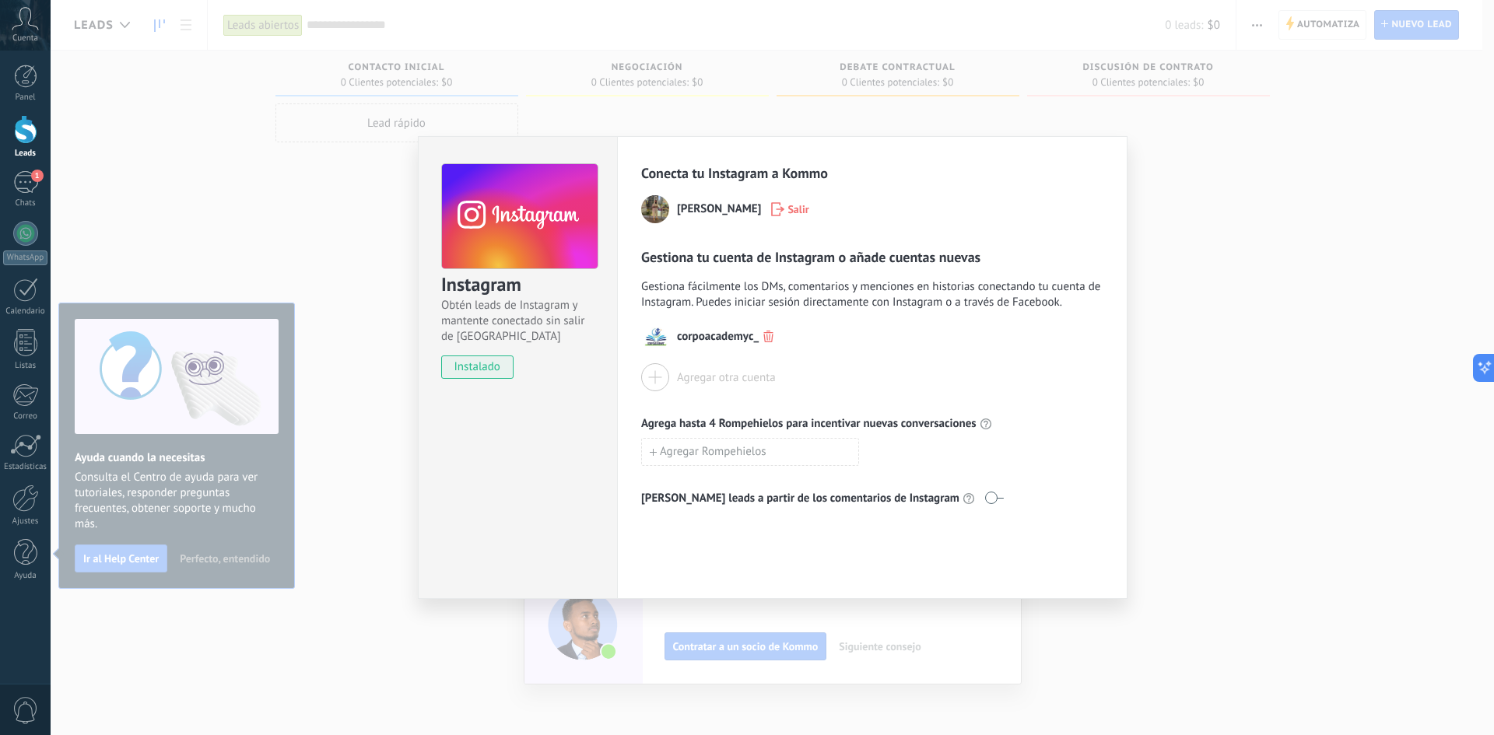
click at [1214, 271] on div "Instagram Obtén leads de Instagram y mantente conectado sin salir de Kommo inst…" at bounding box center [773, 367] width 1444 height 735
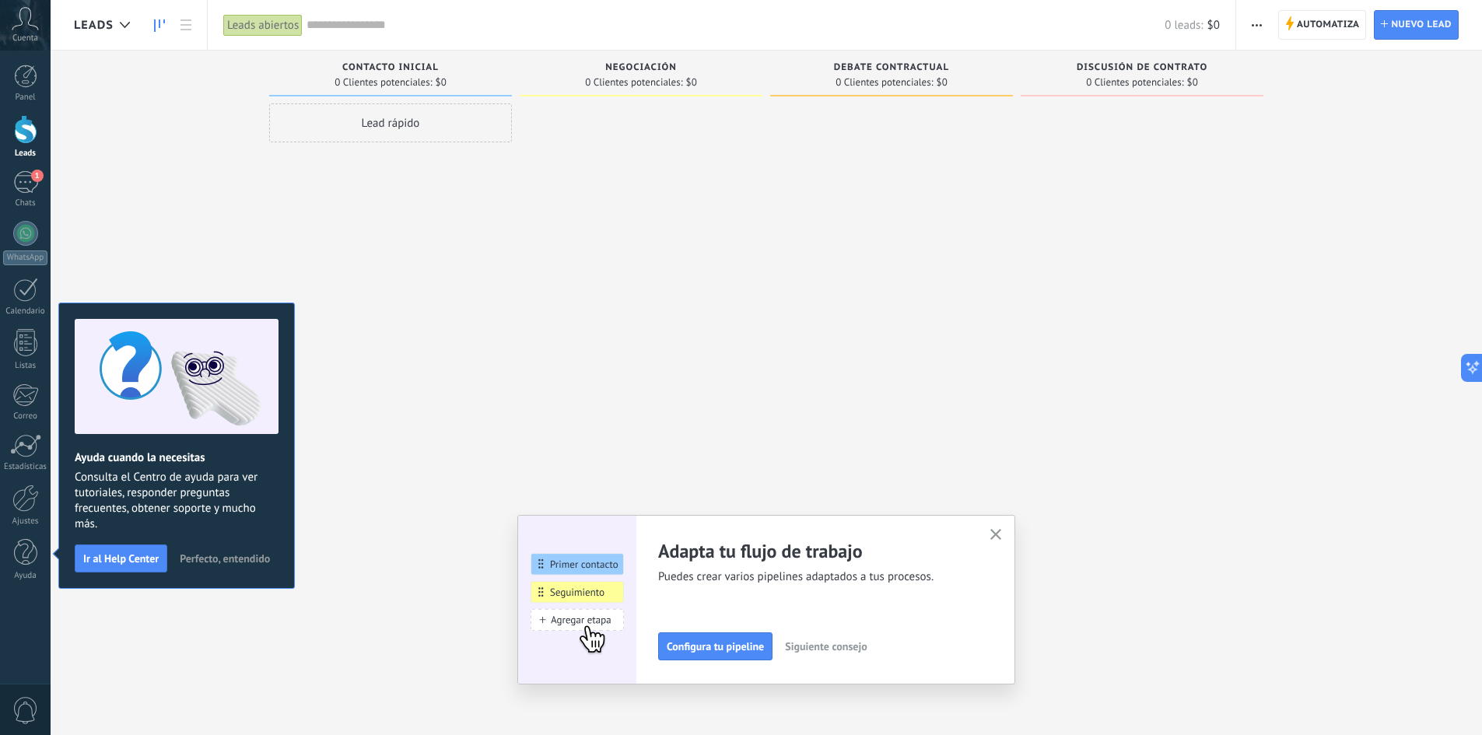
click at [846, 654] on button "Siguiente consejo" at bounding box center [826, 646] width 96 height 23
click at [858, 654] on button "Siguiente consejo" at bounding box center [825, 646] width 96 height 23
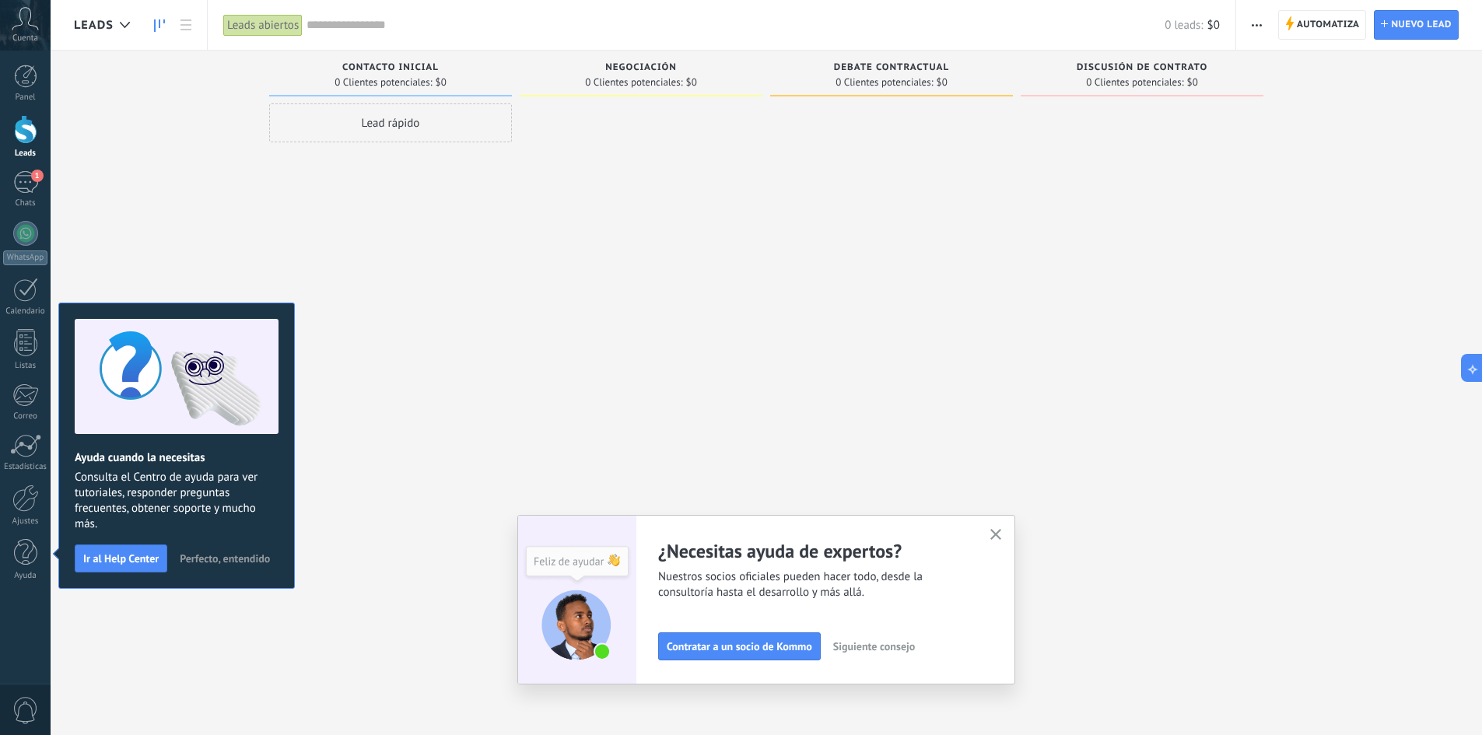
click at [858, 654] on button "Siguiente consejo" at bounding box center [874, 646] width 96 height 23
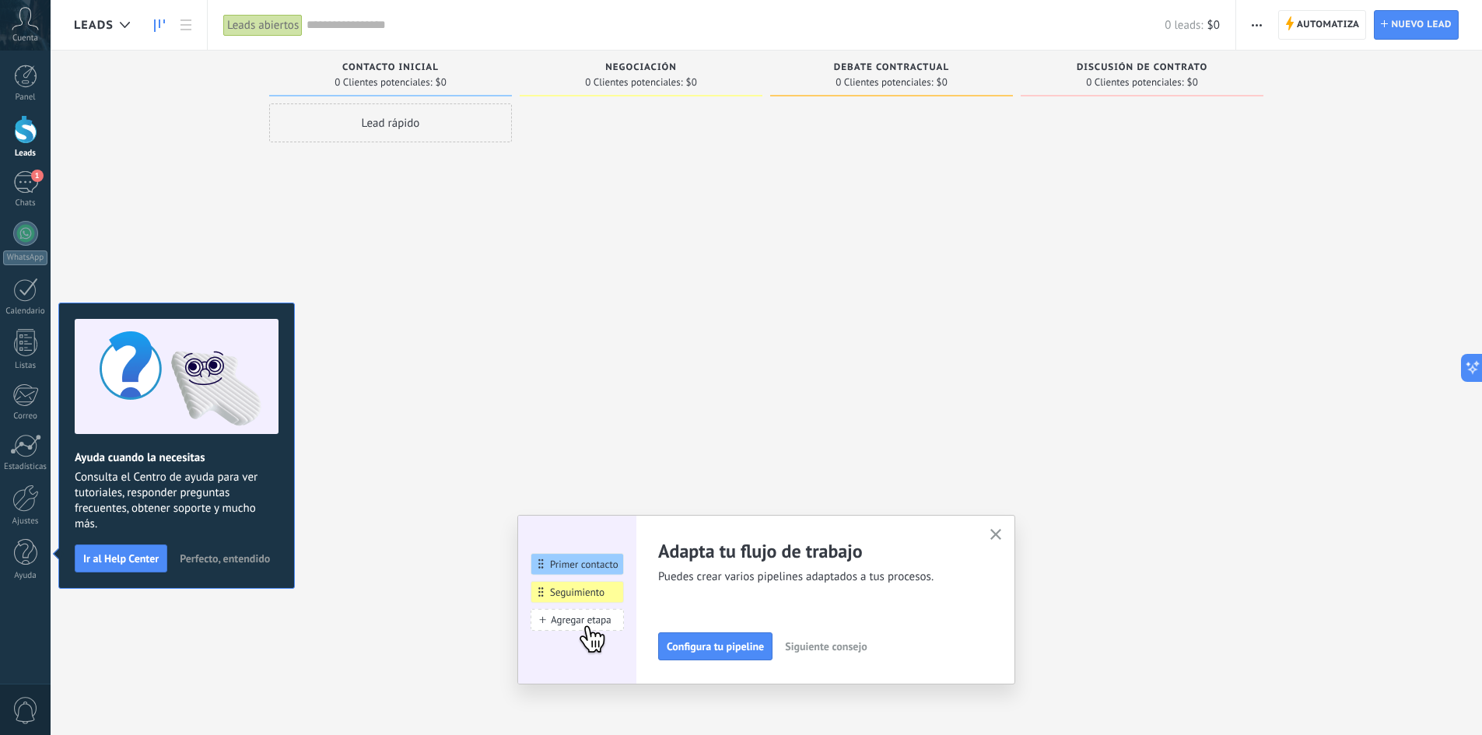
click at [858, 654] on button "Siguiente consejo" at bounding box center [826, 646] width 96 height 23
click at [858, 654] on button "Siguiente consejo" at bounding box center [825, 646] width 96 height 23
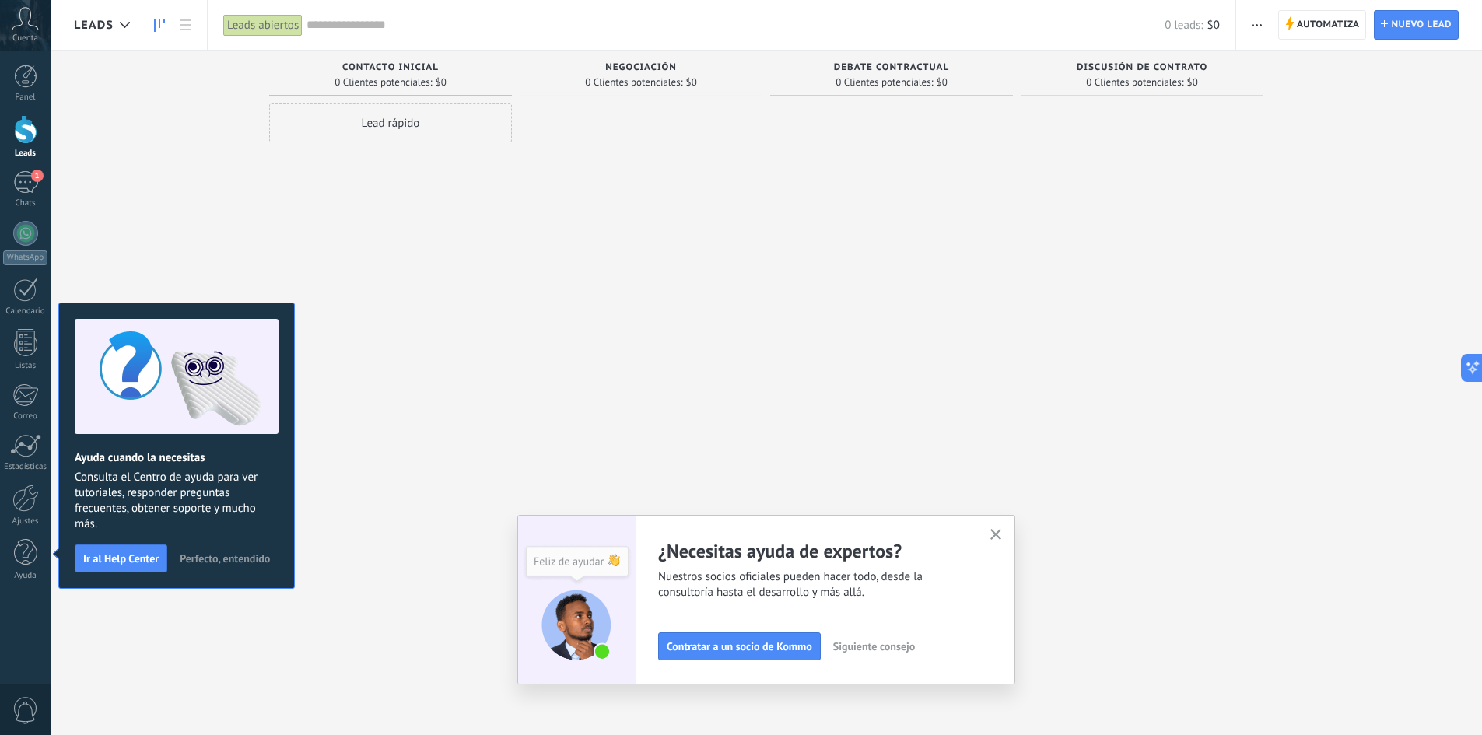
click at [999, 532] on use "button" at bounding box center [997, 535] width 12 height 12
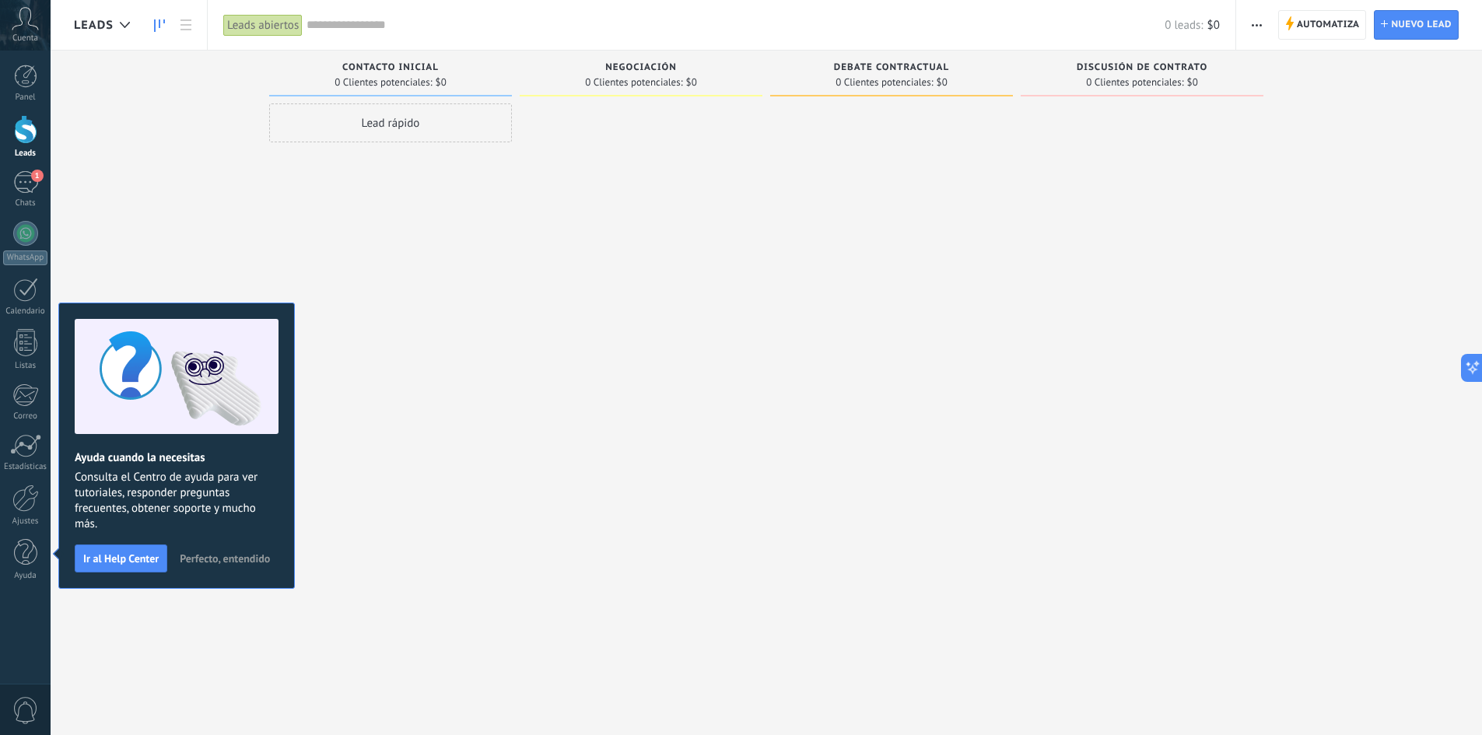
click at [251, 560] on span "Perfecto, entendido" at bounding box center [225, 558] width 90 height 11
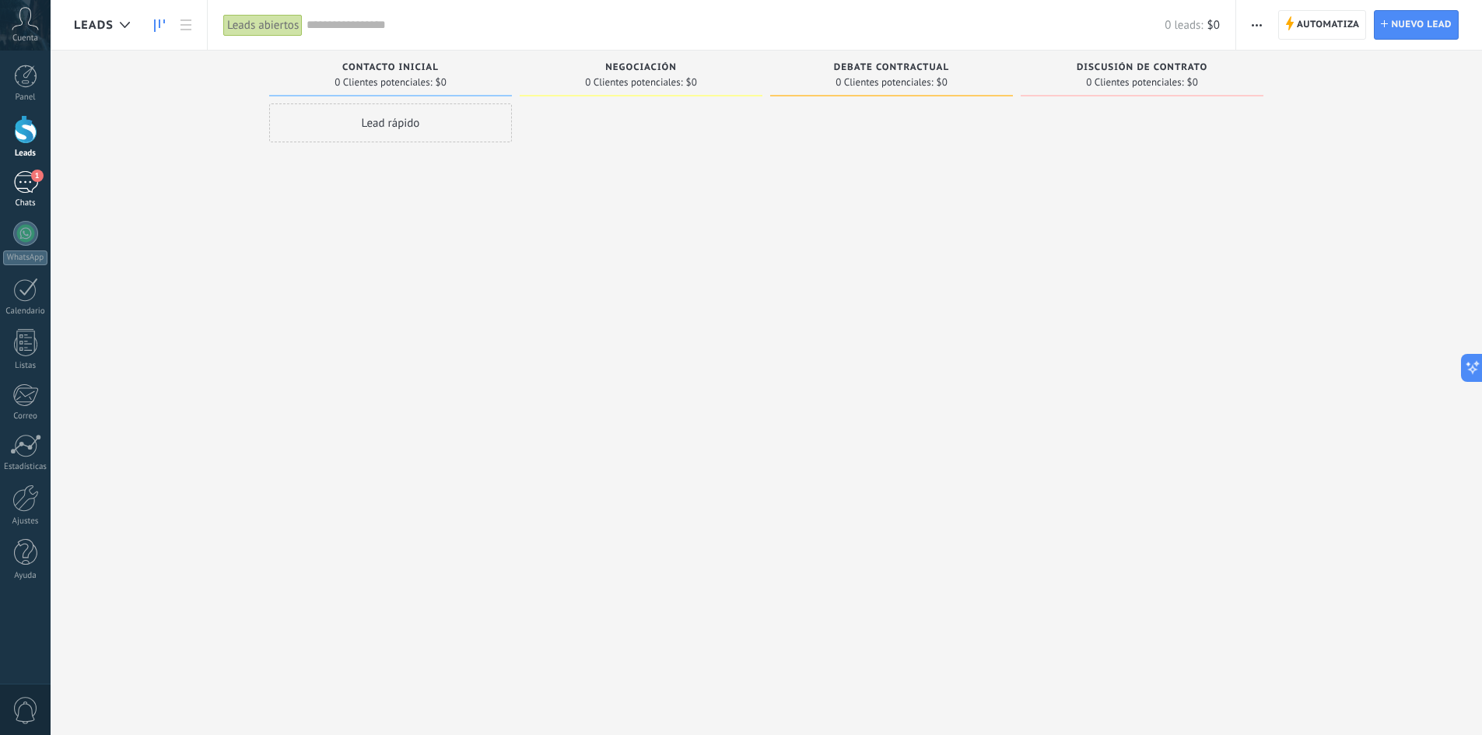
click at [32, 198] on div "Chats" at bounding box center [25, 203] width 45 height 10
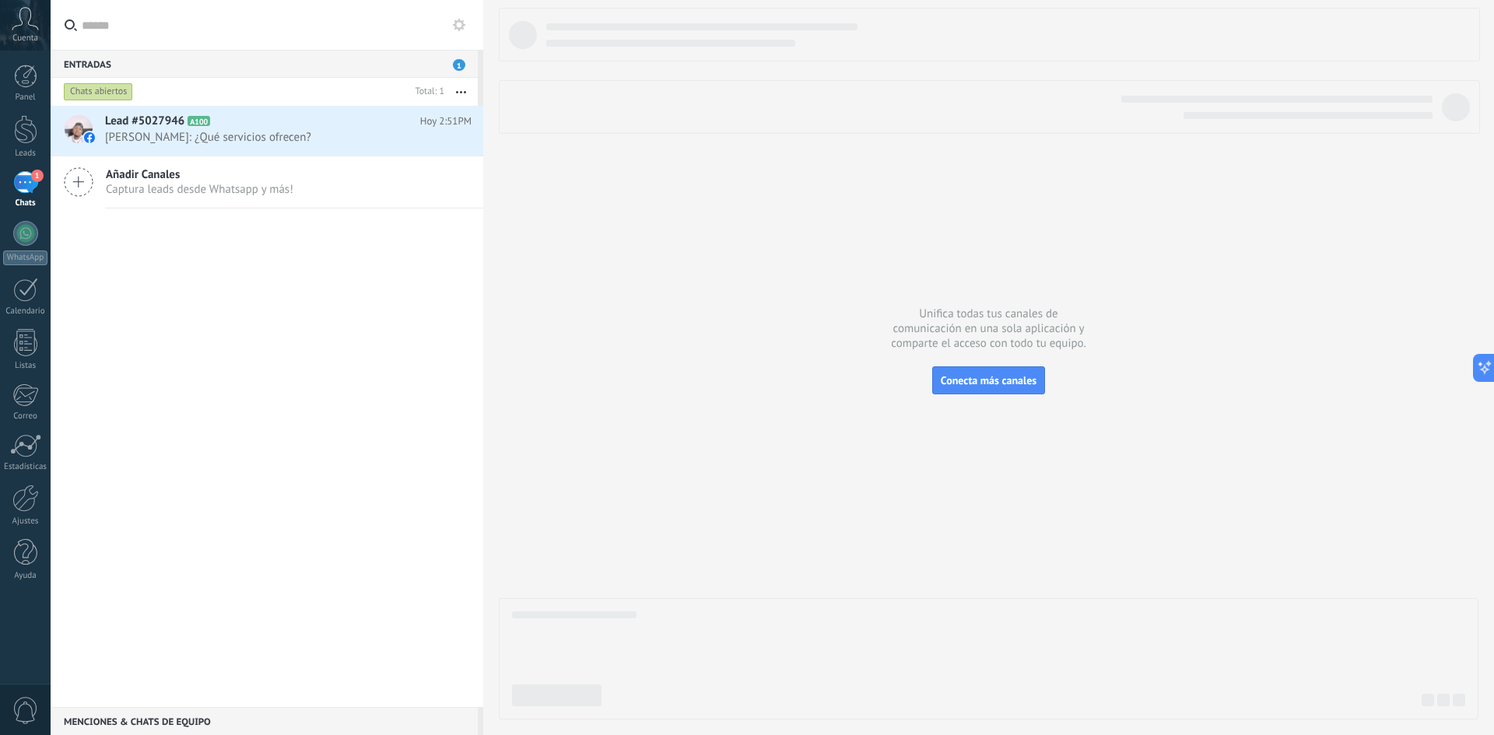
click at [26, 21] on icon at bounding box center [25, 18] width 27 height 23
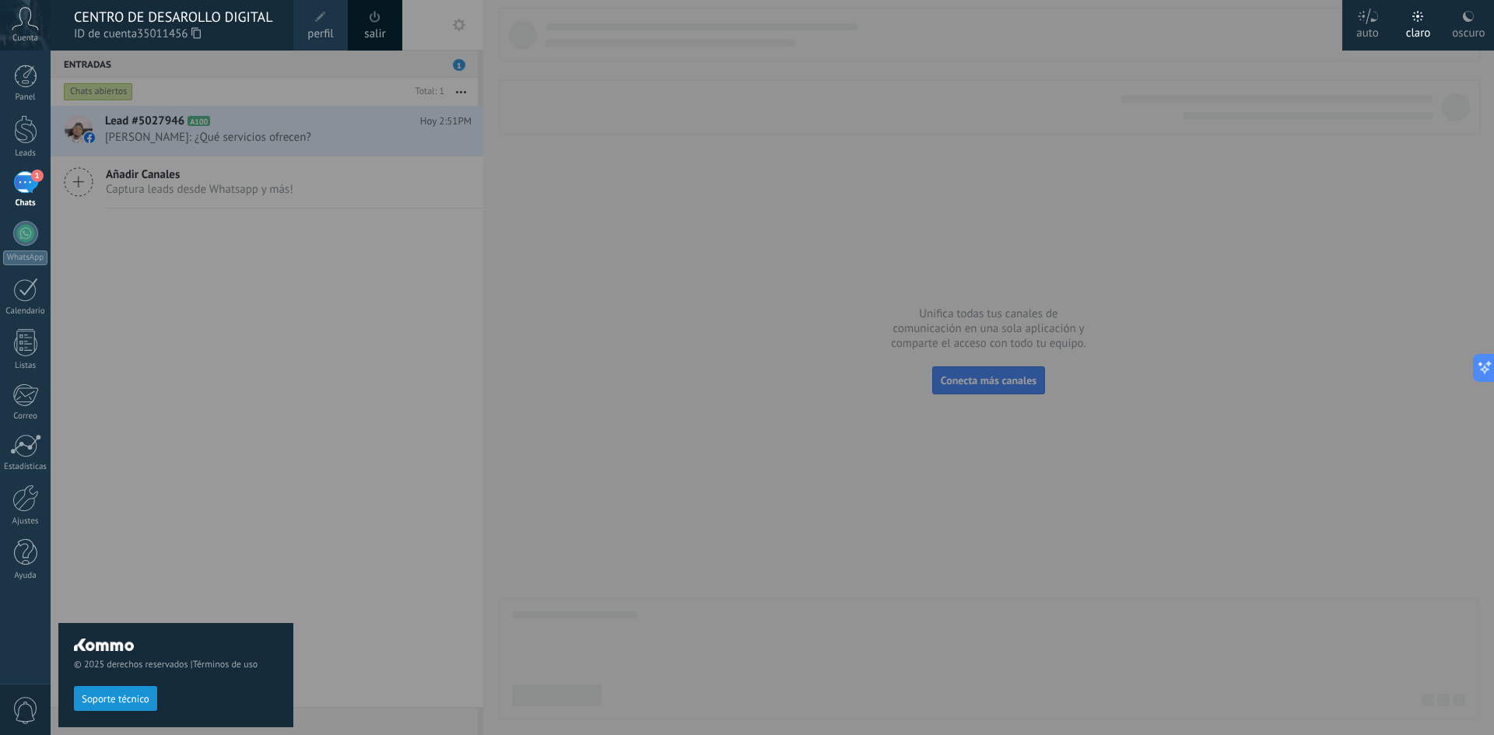
click at [367, 26] on link "salir" at bounding box center [374, 34] width 21 height 17
